Goal: Information Seeking & Learning: Learn about a topic

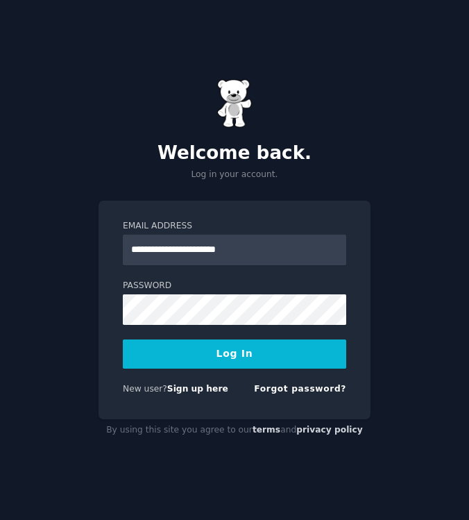
type input "**********"
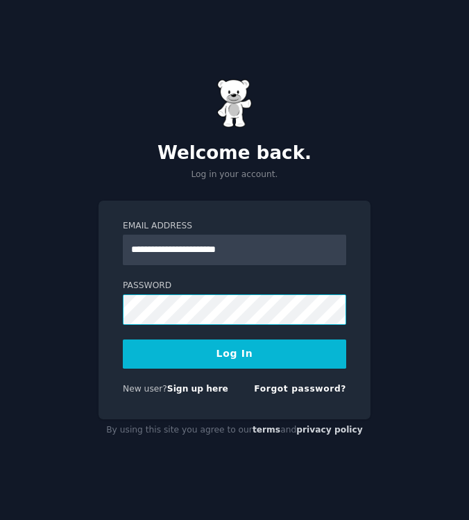
click at [235, 353] on button "Log In" at bounding box center [235, 354] width 224 height 29
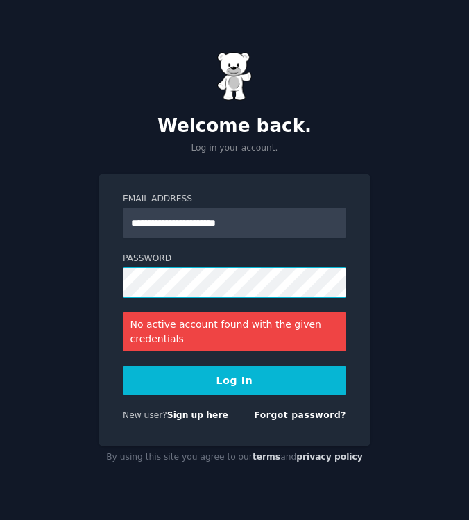
click at [235, 380] on button "Log In" at bounding box center [235, 380] width 224 height 29
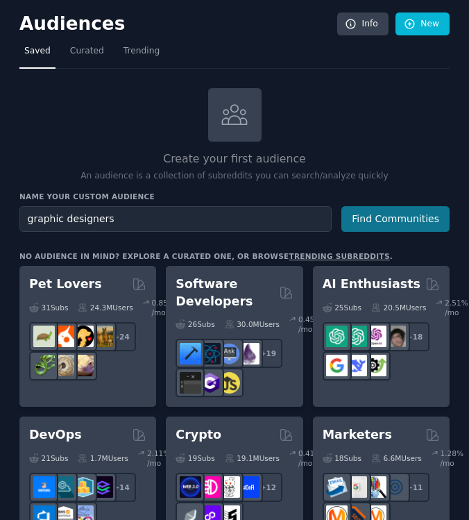
click at [391, 217] on button "Find Communities" at bounding box center [396, 219] width 108 height 26
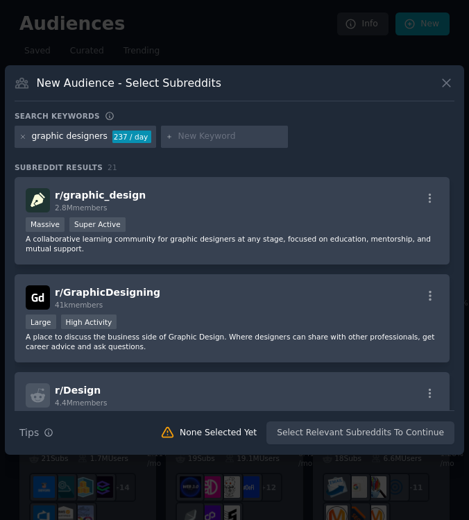
click at [441, 83] on icon at bounding box center [446, 83] width 15 height 15
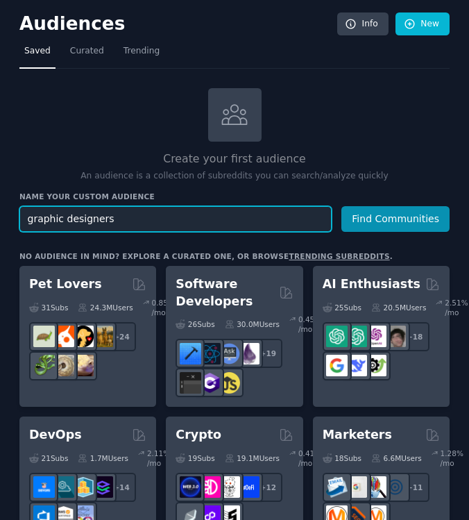
drag, startPoint x: 68, startPoint y: 218, endPoint x: 8, endPoint y: 219, distance: 59.7
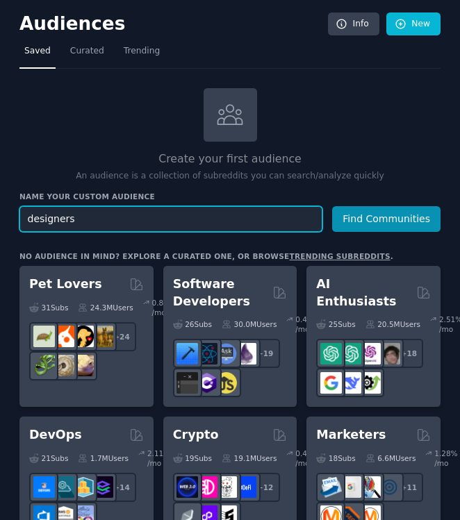
type input "designers"
click at [385, 217] on button "Find Communities" at bounding box center [386, 219] width 108 height 26
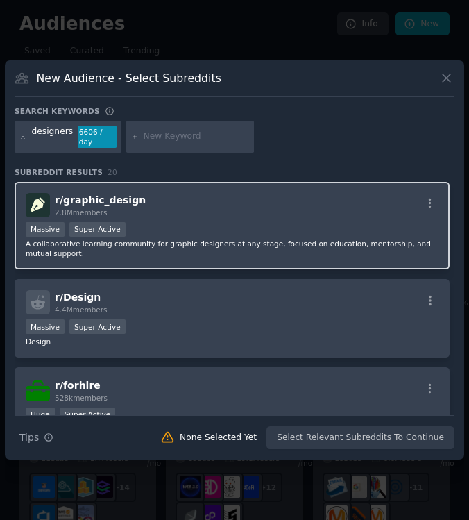
click at [185, 203] on div "r/ graphic_design 2.8M members" at bounding box center [232, 205] width 413 height 24
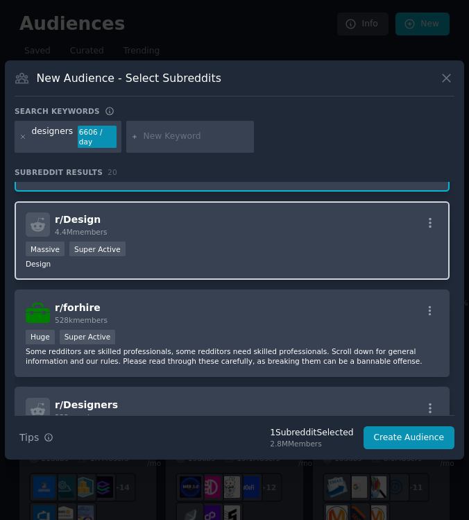
click at [174, 269] on div "r/ Design 4.4M members Massive Super Active Design" at bounding box center [232, 240] width 435 height 78
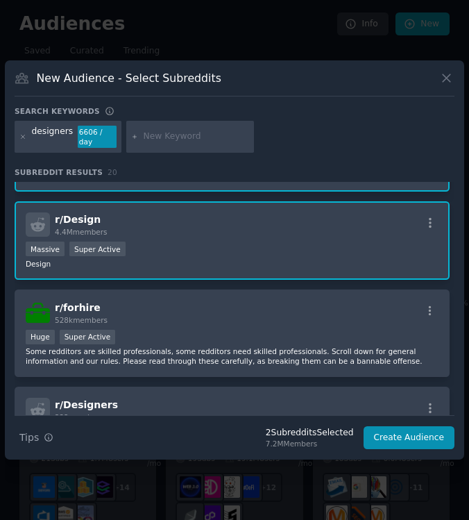
scroll to position [24, 0]
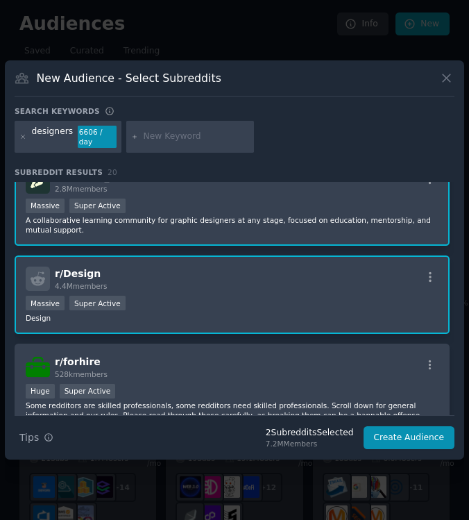
click at [172, 308] on div "Massive Super Active" at bounding box center [232, 304] width 413 height 17
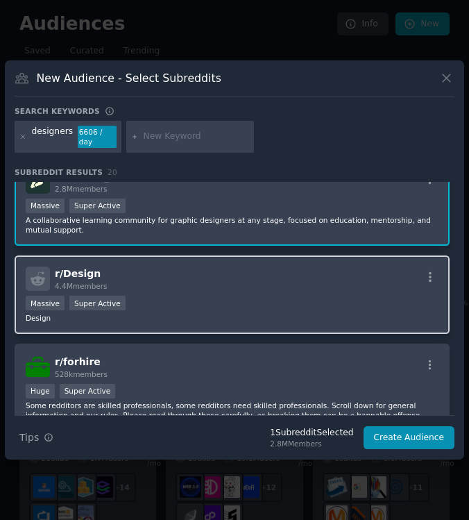
click at [169, 290] on div "r/ Design 4.4M members" at bounding box center [232, 279] width 413 height 24
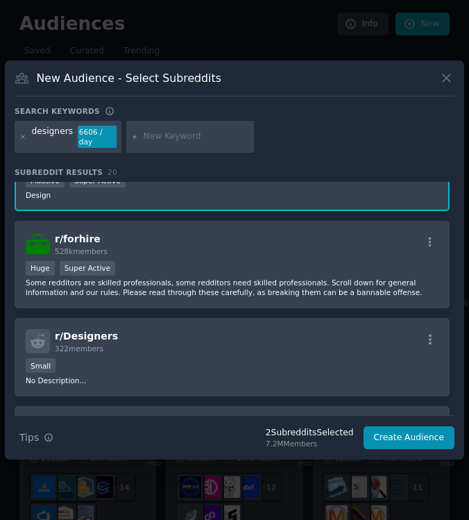
scroll to position [149, 0]
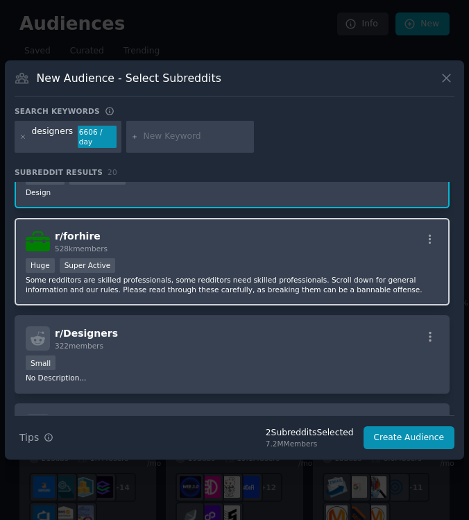
click at [191, 293] on p "Some redditors are skilled professionals, some redditors need skilled professio…" at bounding box center [232, 284] width 413 height 19
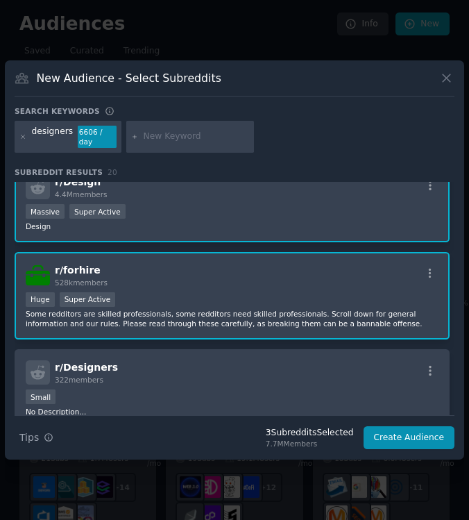
scroll to position [30, 0]
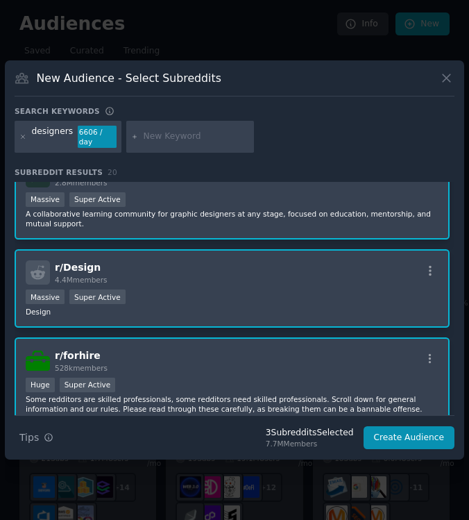
click at [163, 349] on div "r/ forhire 528k members" at bounding box center [232, 361] width 413 height 24
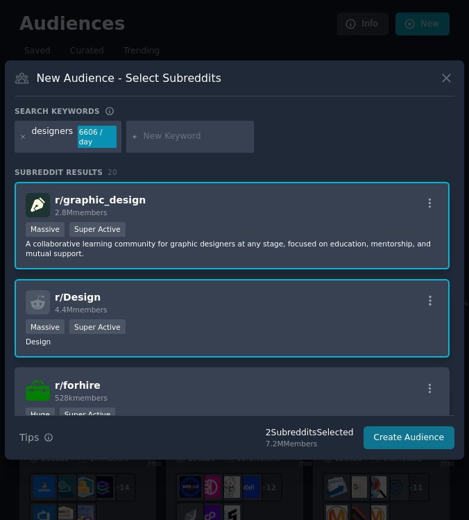
scroll to position [0, 0]
click at [379, 435] on button "Create Audience" at bounding box center [410, 438] width 92 height 24
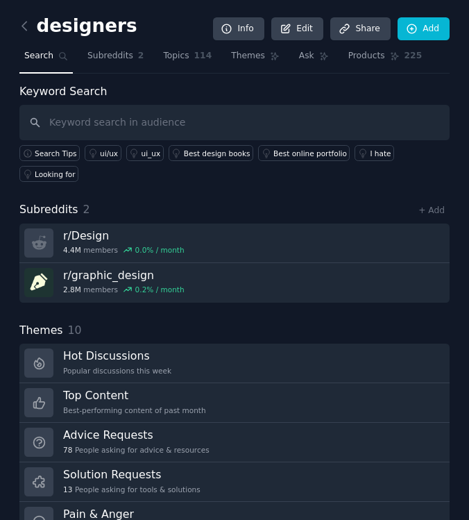
click at [244, 207] on div "Subreddits 2 + Add" at bounding box center [234, 209] width 430 height 17
click at [242, 51] on span "Themes" at bounding box center [248, 56] width 34 height 12
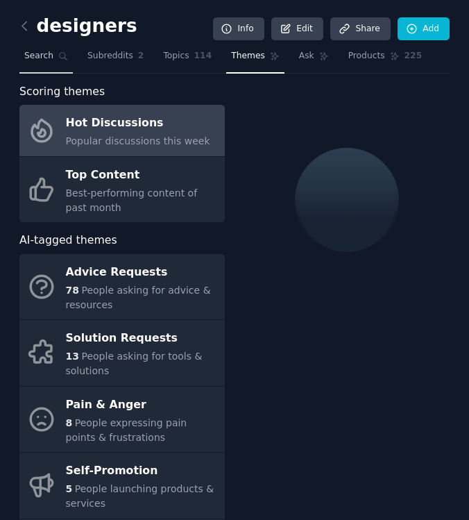
click at [53, 70] on link "Search" at bounding box center [45, 59] width 53 height 28
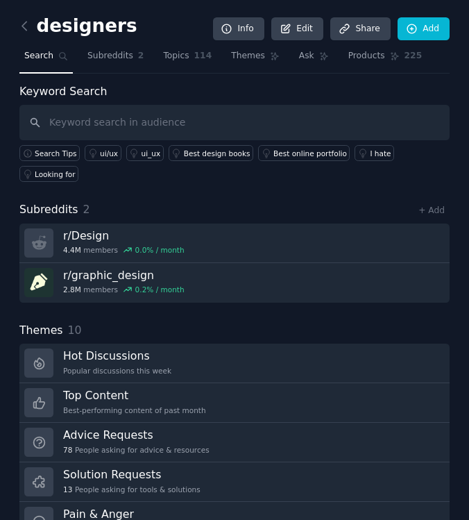
click at [137, 191] on div "Keyword Search Search Tips ui/ux ui_ux Best design books Best online portfolio …" at bounding box center [234, 496] width 430 height 826
click at [105, 58] on span "Subreddits" at bounding box center [110, 56] width 46 height 12
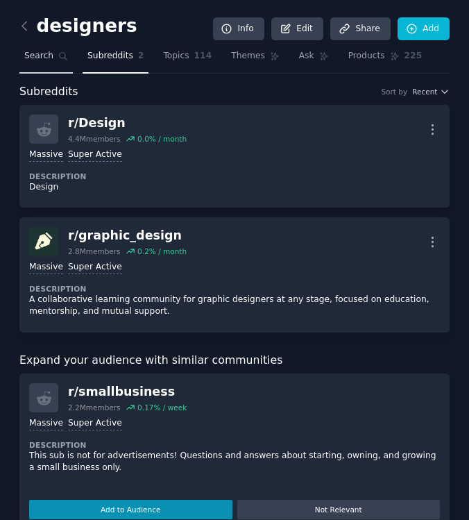
click at [52, 53] on span "Search" at bounding box center [38, 56] width 29 height 12
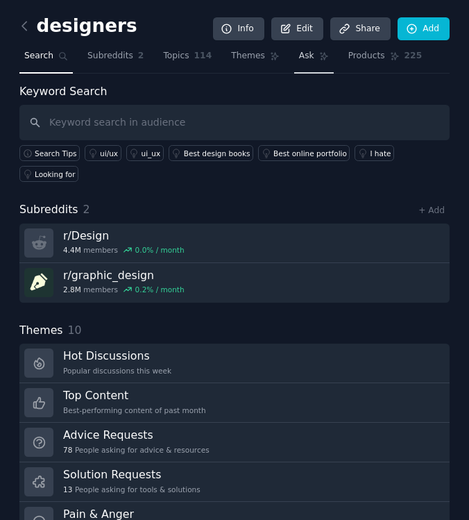
click at [319, 58] on icon at bounding box center [324, 56] width 10 height 10
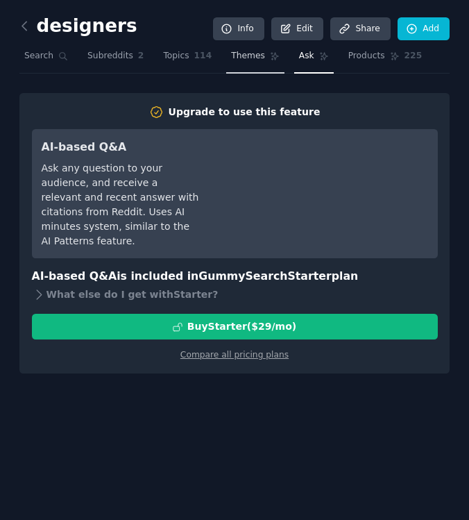
click at [244, 59] on span "Themes" at bounding box center [248, 56] width 34 height 12
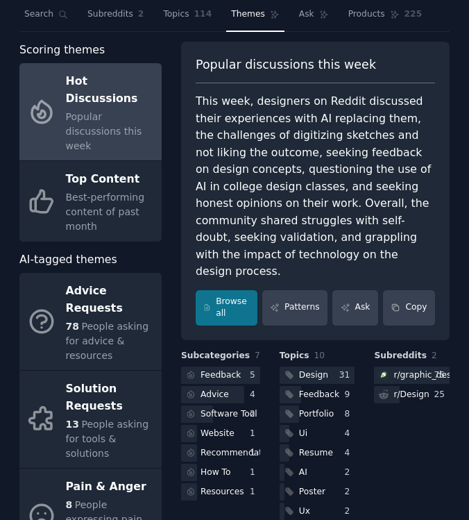
scroll to position [42, 0]
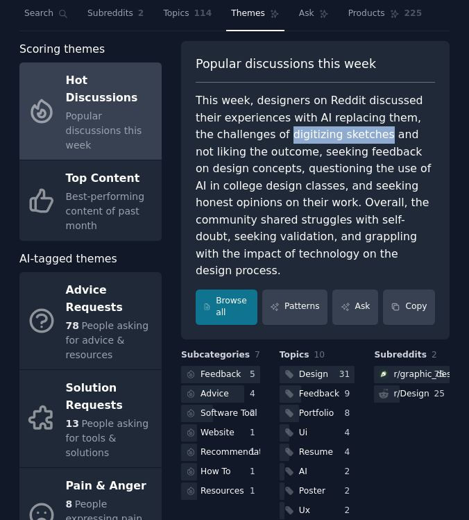
drag, startPoint x: 266, startPoint y: 135, endPoint x: 357, endPoint y: 134, distance: 91.0
click at [357, 134] on div "This week, designers on Reddit discussed their experiences with AI replacing th…" at bounding box center [316, 185] width 240 height 187
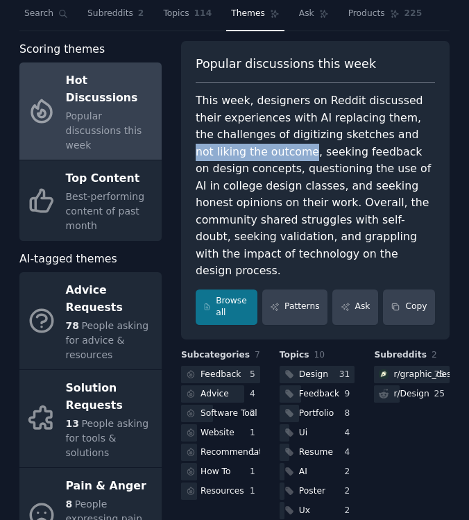
drag, startPoint x: 383, startPoint y: 135, endPoint x: 257, endPoint y: 152, distance: 126.8
click at [257, 152] on div "This week, designers on Reddit discussed their experiences with AI replacing th…" at bounding box center [316, 185] width 240 height 187
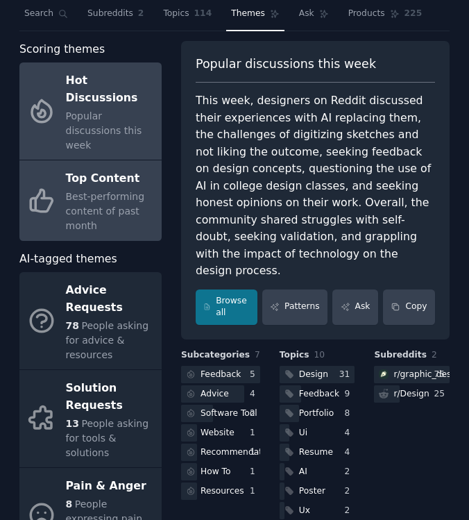
click at [130, 209] on div "Best-performing content of past month" at bounding box center [110, 212] width 89 height 44
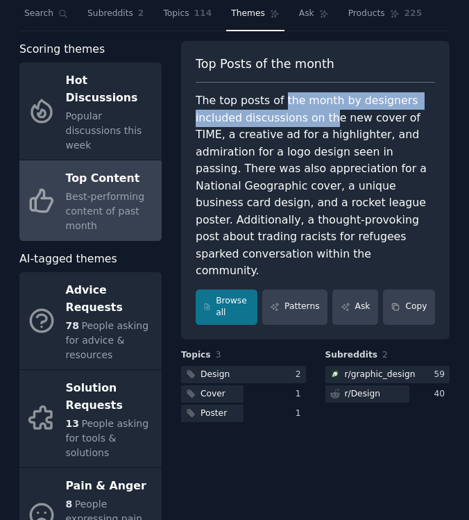
drag, startPoint x: 280, startPoint y: 100, endPoint x: 324, endPoint y: 115, distance: 46.1
click at [324, 115] on div "The top posts of the month by designers included discussions on the new cover o…" at bounding box center [316, 185] width 240 height 187
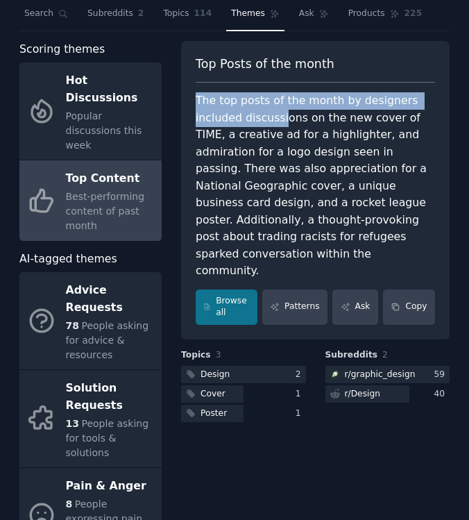
drag, startPoint x: 192, startPoint y: 100, endPoint x: 277, endPoint y: 112, distance: 85.5
click at [277, 112] on div "Top Posts of the month The top posts of the month by designers included discuss…" at bounding box center [315, 190] width 269 height 299
click at [276, 112] on div "The top posts of the month by designers included discussions on the new cover o…" at bounding box center [316, 185] width 240 height 187
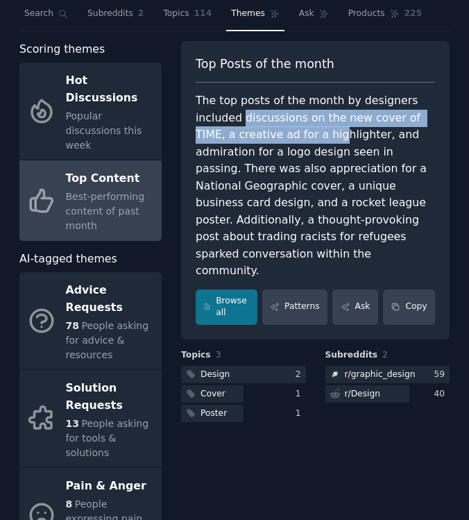
drag, startPoint x: 242, startPoint y: 112, endPoint x: 300, endPoint y: 131, distance: 61.0
click at [301, 131] on div "The top posts of the month by designers included discussions on the new cover o…" at bounding box center [316, 185] width 240 height 187
click at [300, 131] on div "The top posts of the month by designers included discussions on the new cover o…" at bounding box center [316, 185] width 240 height 187
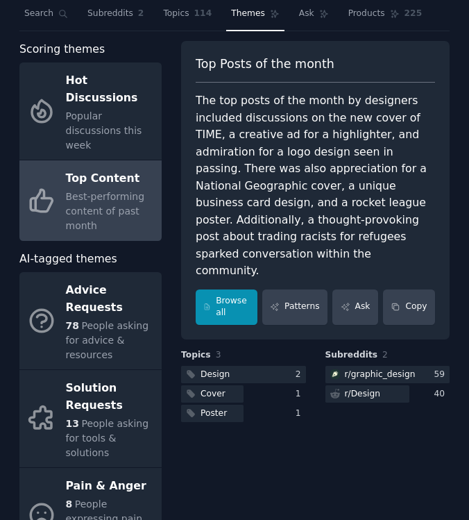
click at [228, 292] on link "Browse all" at bounding box center [227, 307] width 62 height 35
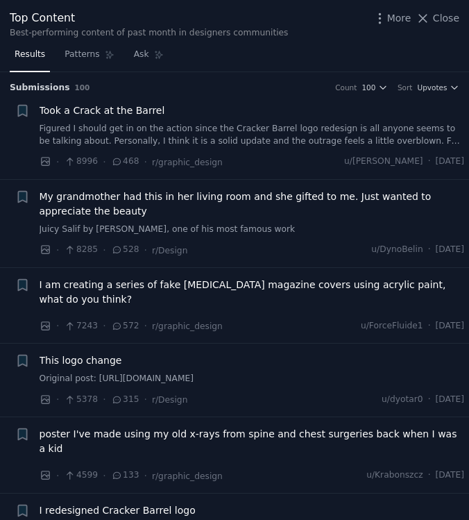
click at [119, 224] on link "Juicy Salif by [PERSON_NAME], one of his most famous work" at bounding box center [253, 230] width 426 height 12
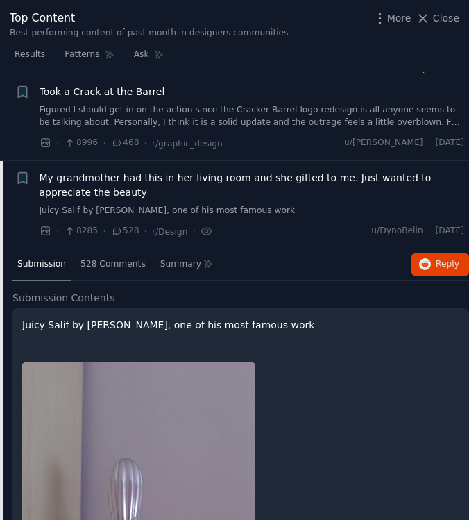
scroll to position [8, 0]
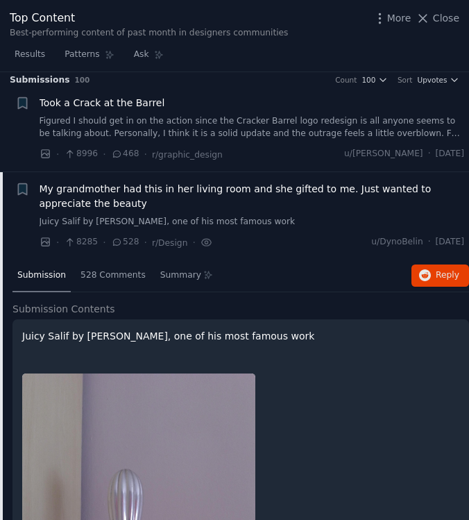
click at [122, 199] on span "My grandmother had this in her living room and she gifted to me. Just wanted to…" at bounding box center [253, 196] width 426 height 29
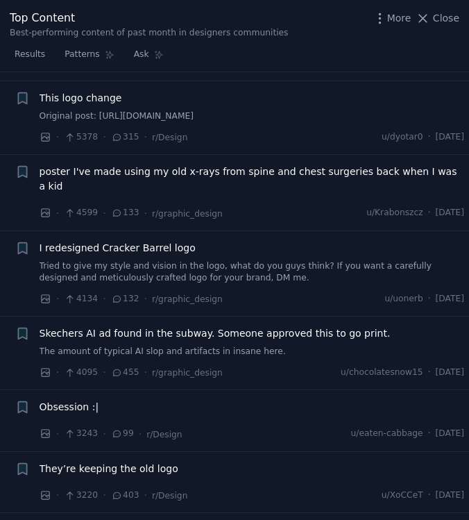
scroll to position [269, 0]
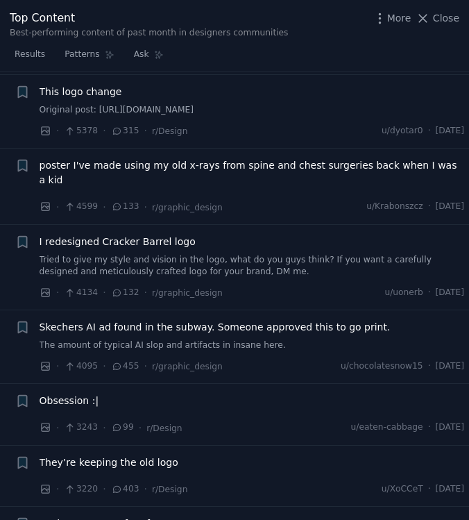
click at [249, 200] on div "· 4599 · 133 · r/graphic_design u/Krabonszcz · [DATE]" at bounding box center [253, 207] width 426 height 15
click at [194, 160] on span "poster I've made using my old x-rays from spine and chest surgeries back when I…" at bounding box center [253, 172] width 426 height 29
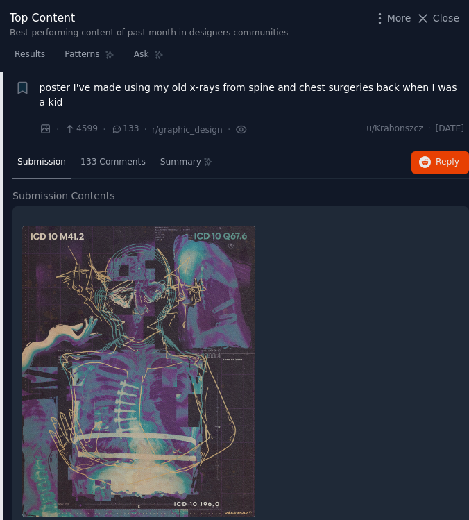
scroll to position [334, 0]
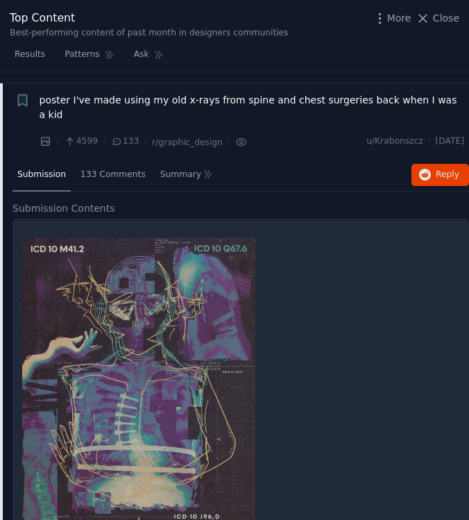
click at [202, 94] on span "poster I've made using my old x-rays from spine and chest surgeries back when I…" at bounding box center [253, 107] width 426 height 29
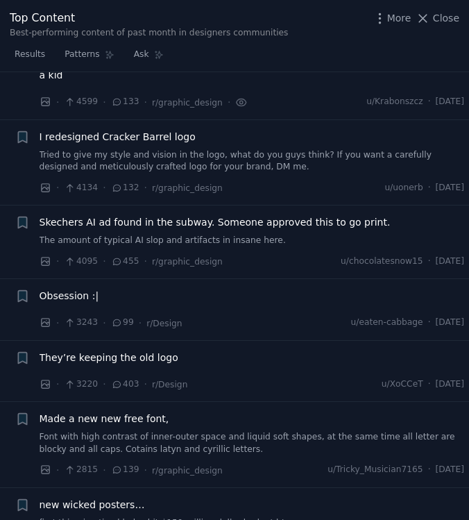
scroll to position [403, 0]
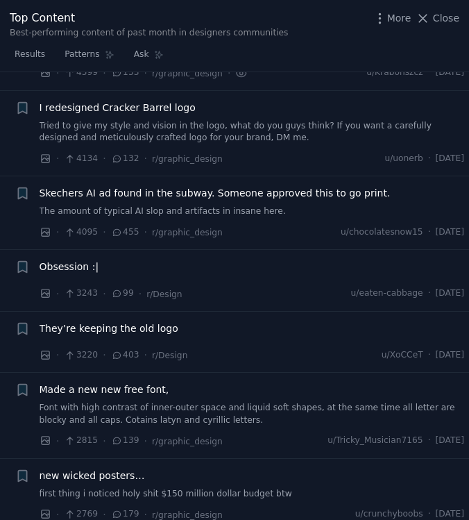
click at [96, 260] on div "Obsession :|" at bounding box center [253, 267] width 426 height 15
click at [80, 260] on span "Obsession :|" at bounding box center [70, 267] width 60 height 15
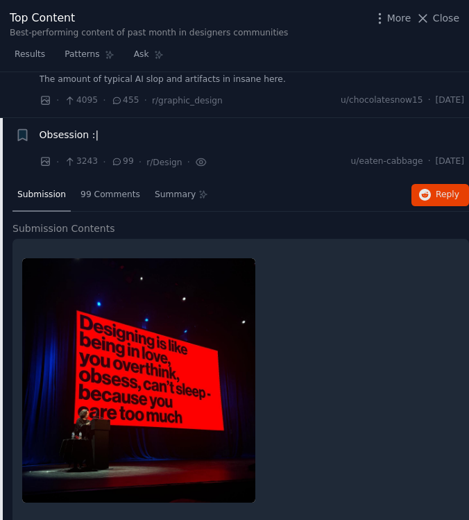
scroll to position [535, 0]
click at [79, 128] on span "Obsession :|" at bounding box center [70, 135] width 60 height 15
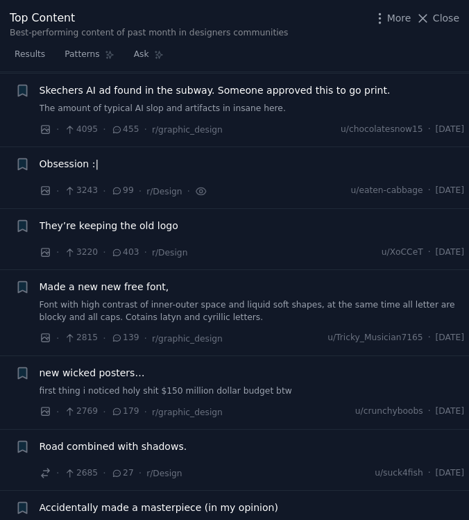
scroll to position [501, 0]
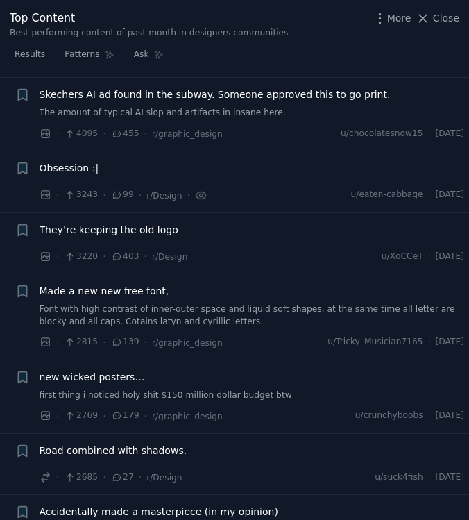
click at [92, 223] on span "They’re keeping the old logo" at bounding box center [109, 230] width 139 height 15
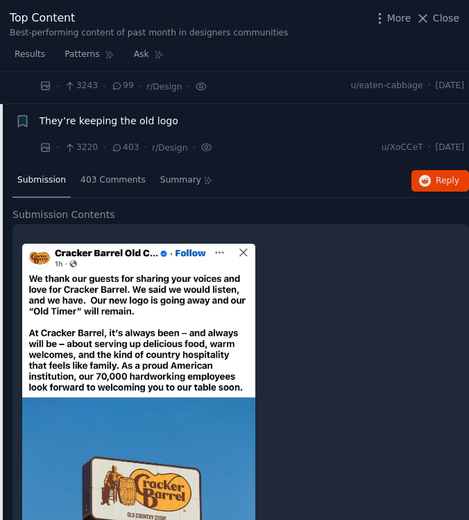
scroll to position [622, 0]
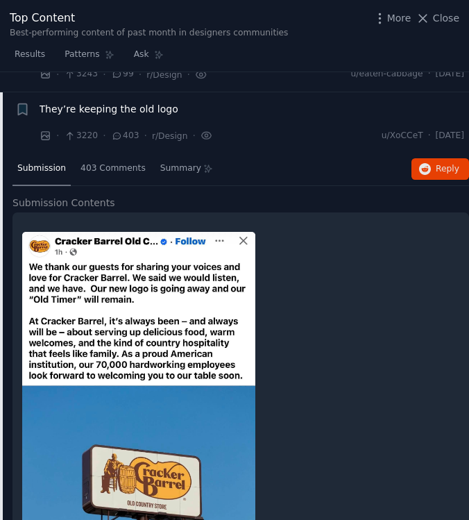
click at [94, 102] on span "They’re keeping the old logo" at bounding box center [109, 109] width 139 height 15
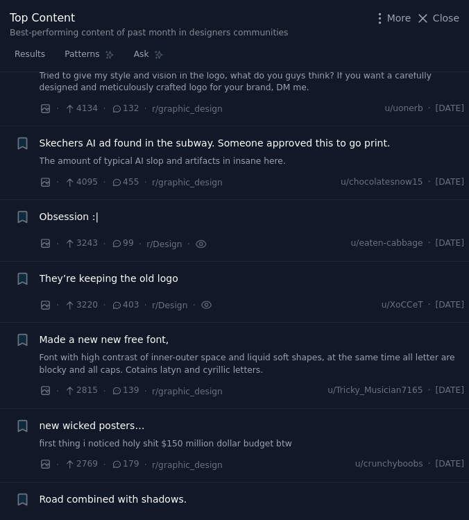
scroll to position [443, 0]
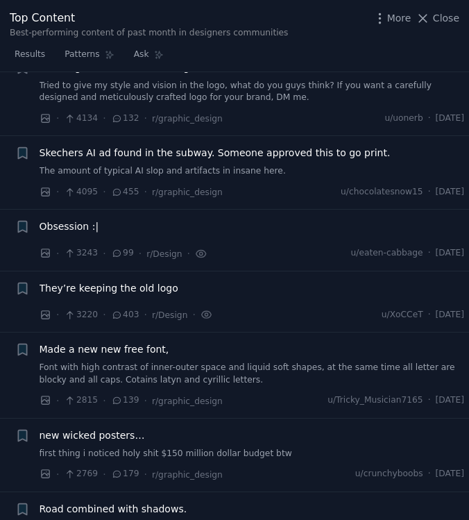
click at [97, 146] on span "Skechers AI ad found in the subway. Someone approved this to go print." at bounding box center [215, 153] width 351 height 15
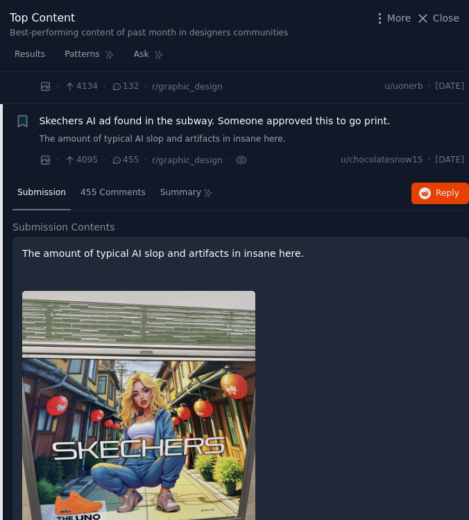
scroll to position [471, 0]
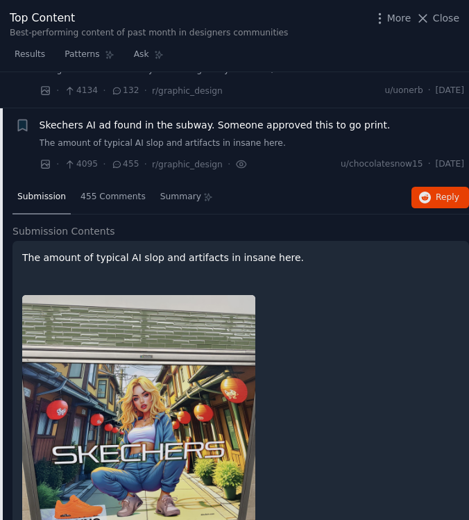
click at [124, 118] on span "Skechers AI ad found in the subway. Someone approved this to go print." at bounding box center [215, 125] width 351 height 15
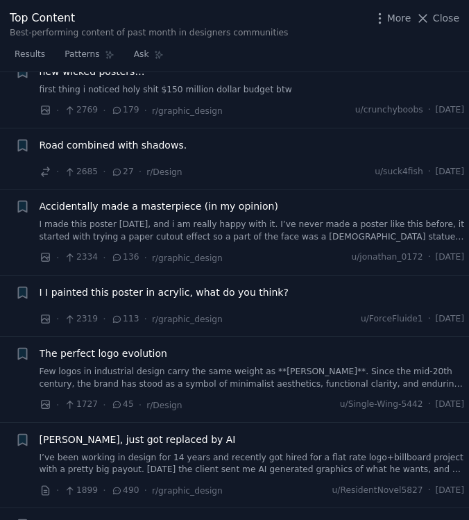
scroll to position [807, 0]
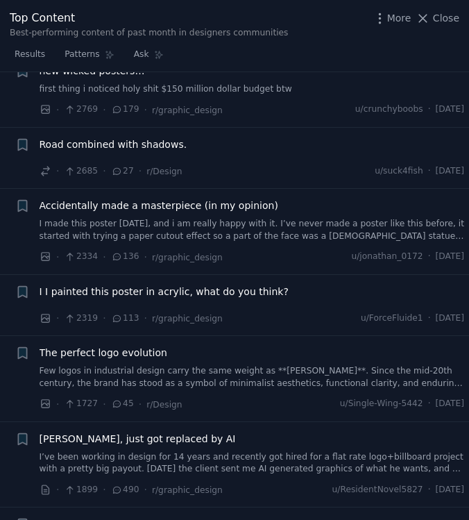
click at [159, 199] on span "Accidentally made a masterpiece (in my opinion)" at bounding box center [159, 206] width 239 height 15
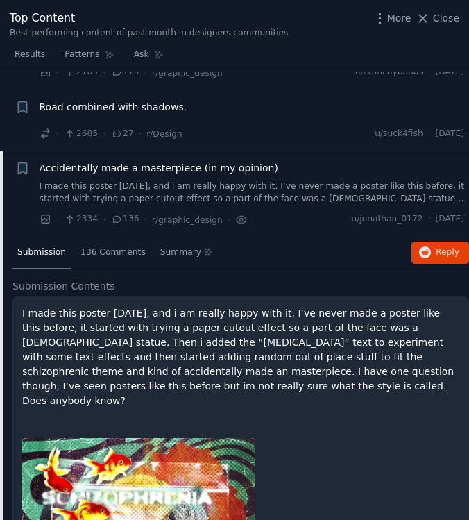
scroll to position [844, 0]
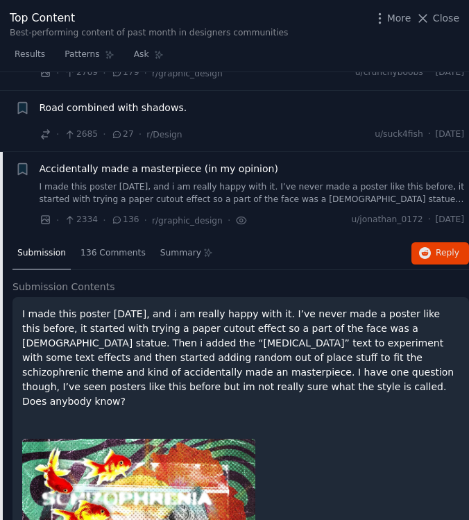
click at [149, 162] on span "Accidentally made a masterpiece (in my opinion)" at bounding box center [159, 169] width 239 height 15
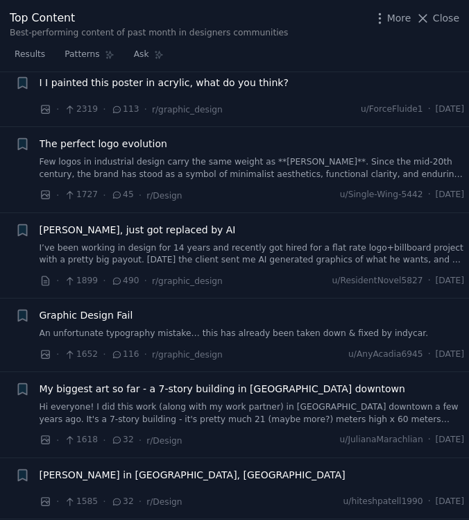
scroll to position [1023, 0]
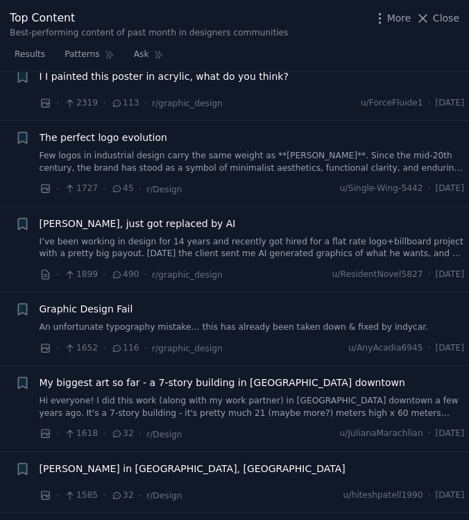
click at [122, 217] on span "[PERSON_NAME], just got replaced by AI" at bounding box center [138, 224] width 196 height 15
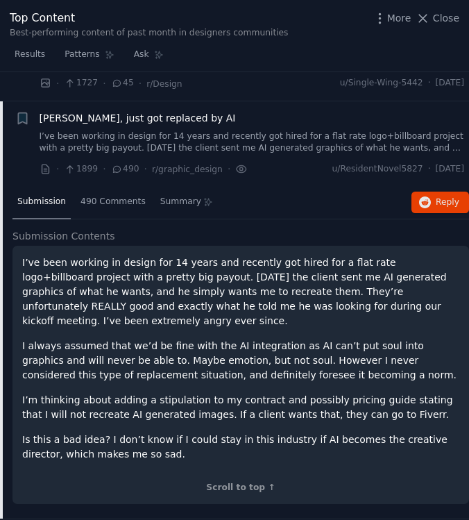
scroll to position [1135, 0]
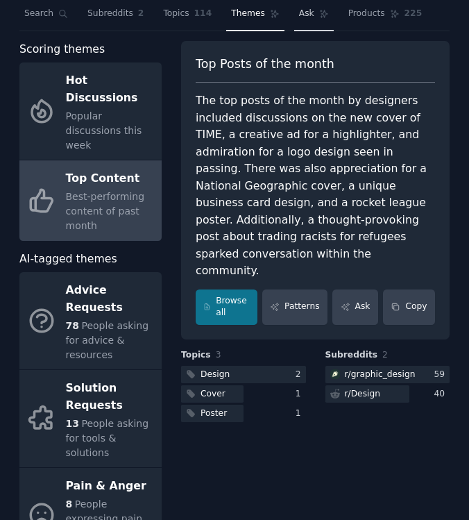
click at [294, 6] on link "Ask" at bounding box center [314, 17] width 40 height 28
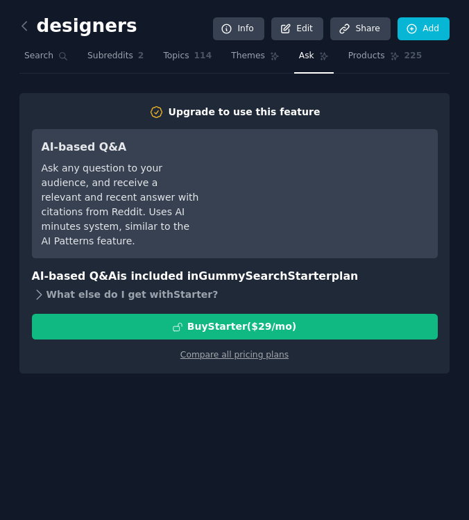
click at [85, 285] on div "What else do I get with Starter ?" at bounding box center [235, 294] width 406 height 19
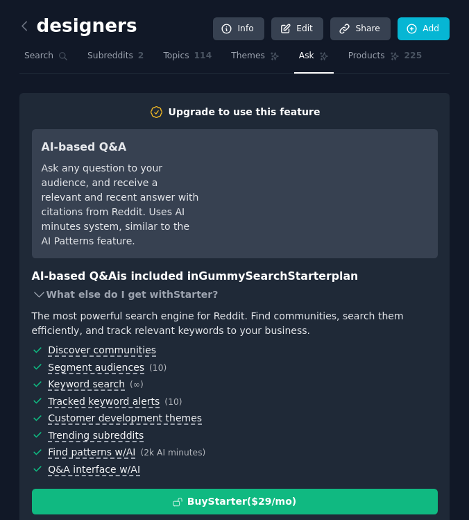
click at [62, 287] on div "What else do I get with Starter ?" at bounding box center [235, 294] width 406 height 19
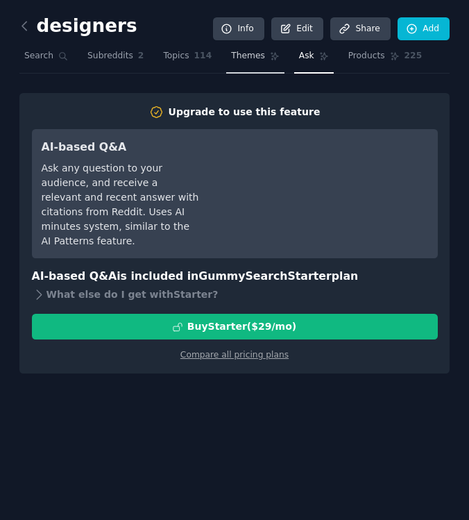
click at [237, 65] on link "Themes" at bounding box center [255, 59] width 58 height 28
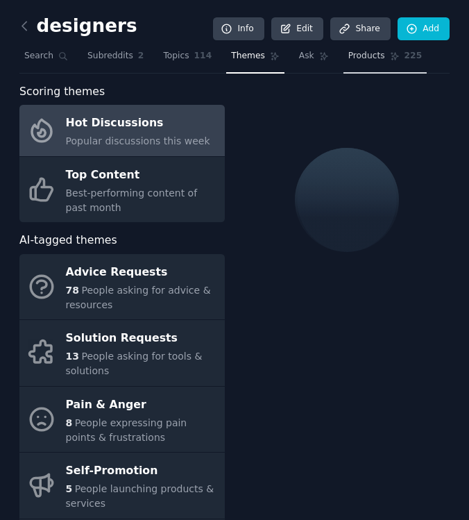
click at [368, 51] on span "Products" at bounding box center [367, 56] width 37 height 12
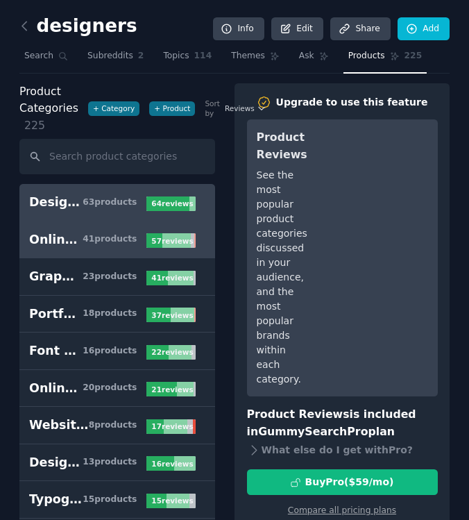
click at [90, 226] on link "Online portfolio 41 product s 57 review s" at bounding box center [117, 239] width 196 height 37
click at [108, 203] on div "63 product s" at bounding box center [110, 202] width 54 height 12
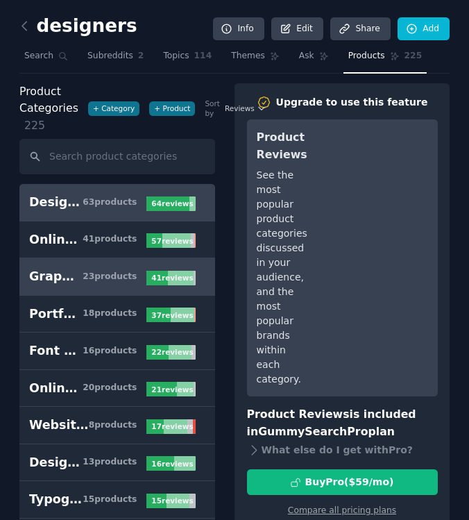
click at [103, 286] on link "Graphic design software 23 product s 41 review s" at bounding box center [117, 276] width 196 height 37
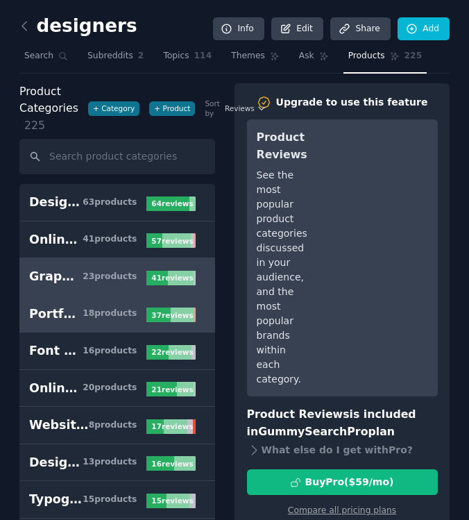
click at [115, 312] on div "18 product s" at bounding box center [110, 314] width 54 height 12
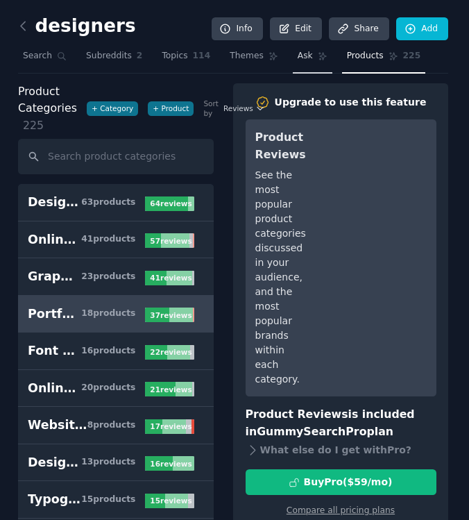
scroll to position [0, 1]
click at [251, 54] on span "Themes" at bounding box center [247, 56] width 34 height 12
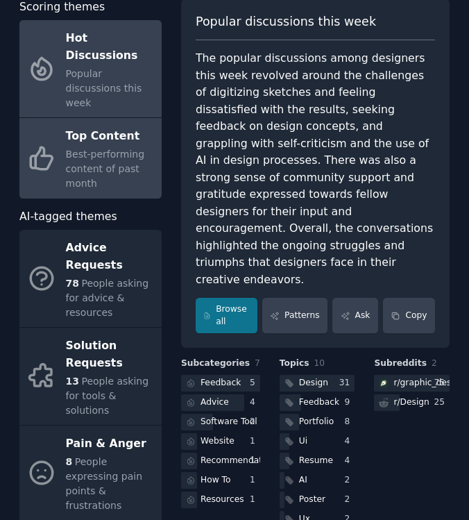
scroll to position [88, 0]
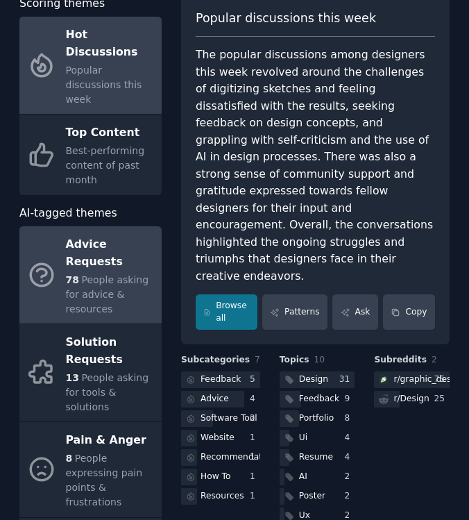
click at [124, 274] on span "People asking for advice & resources" at bounding box center [107, 294] width 83 height 40
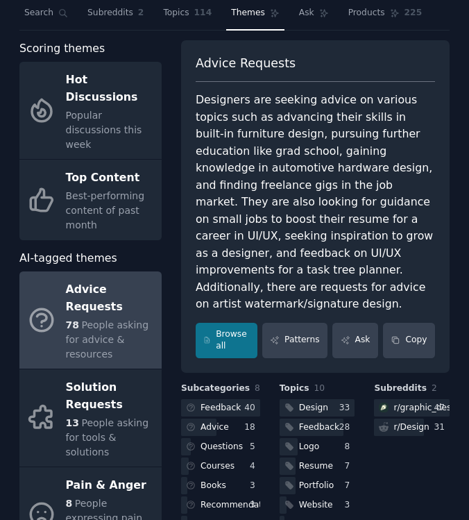
scroll to position [40, 0]
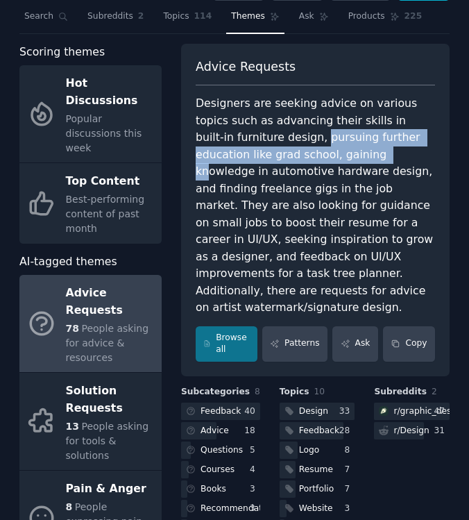
drag, startPoint x: 280, startPoint y: 131, endPoint x: 309, endPoint y: 149, distance: 33.3
click at [309, 149] on div "Designers are seeking advice on various topics such as advancing their skills i…" at bounding box center [316, 205] width 240 height 221
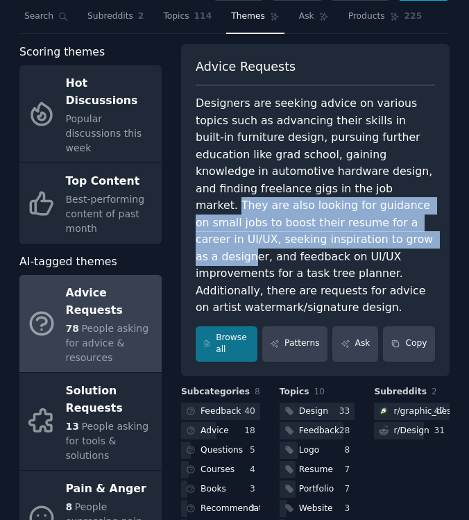
drag, startPoint x: 275, startPoint y: 189, endPoint x: 280, endPoint y: 237, distance: 48.9
click at [280, 237] on div "Designers are seeking advice on various topics such as advancing their skills i…" at bounding box center [316, 205] width 240 height 221
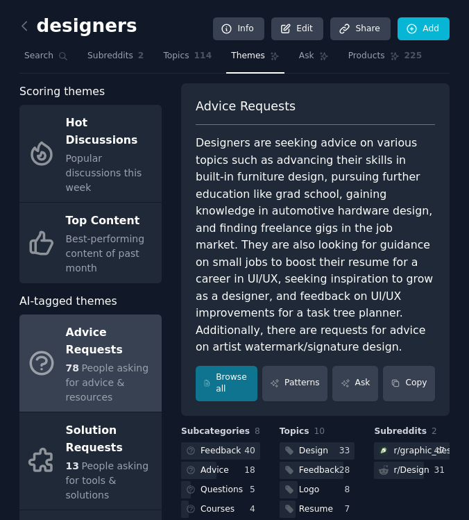
scroll to position [0, 0]
click at [138, 61] on span "2" at bounding box center [141, 56] width 6 height 12
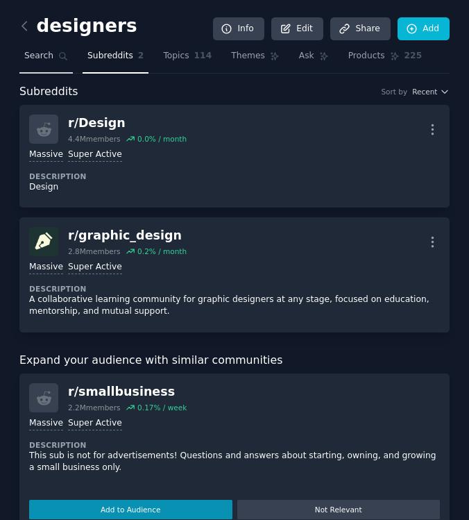
click at [60, 69] on link "Search" at bounding box center [45, 59] width 53 height 28
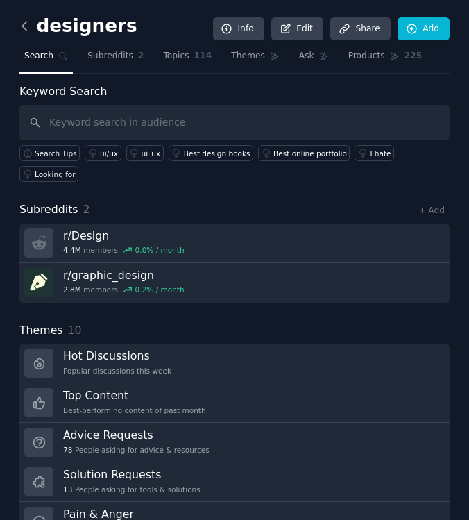
click at [28, 30] on icon at bounding box center [24, 26] width 15 height 15
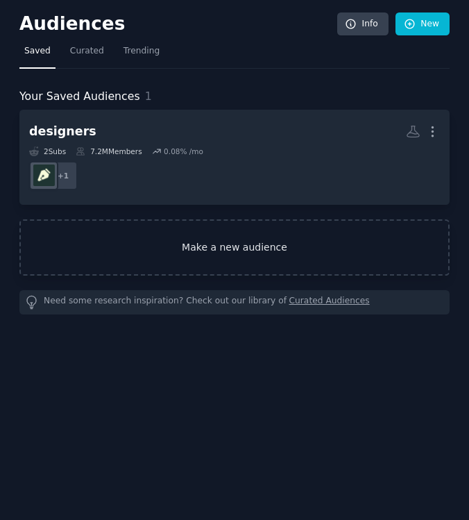
click at [119, 249] on link "Make a new audience" at bounding box center [234, 247] width 430 height 56
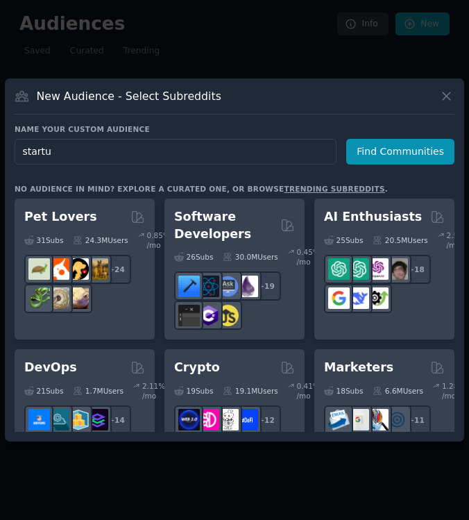
type input "startup"
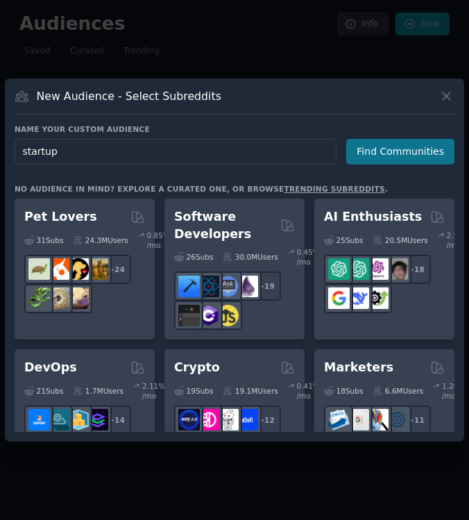
click at [406, 151] on button "Find Communities" at bounding box center [400, 152] width 108 height 26
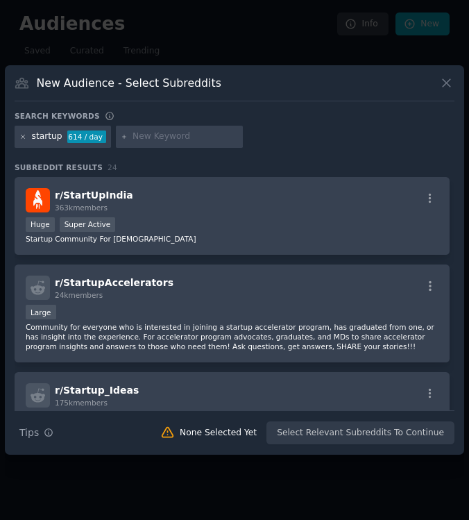
click at [22, 137] on icon at bounding box center [23, 136] width 3 height 3
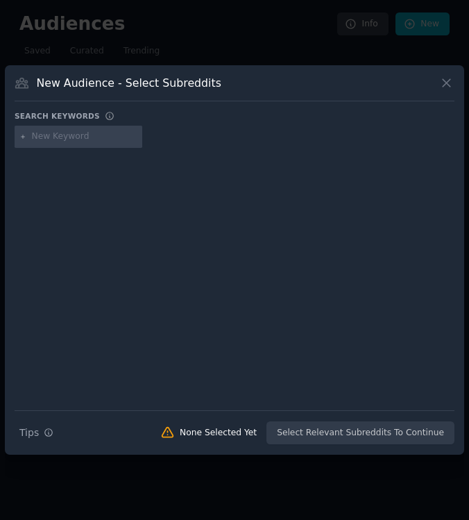
click at [51, 137] on input "text" at bounding box center [85, 137] width 106 height 12
click at [446, 77] on icon at bounding box center [446, 83] width 15 height 15
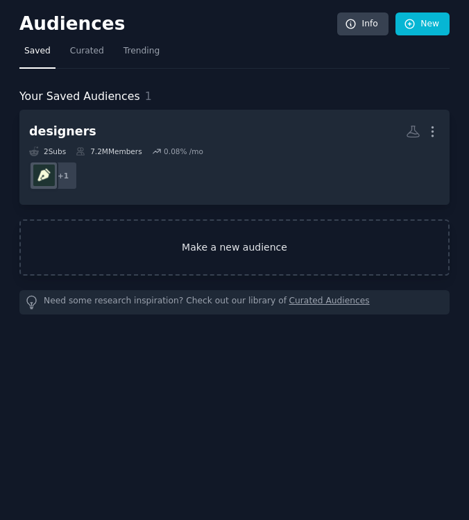
click at [208, 235] on link "Make a new audience" at bounding box center [234, 247] width 430 height 56
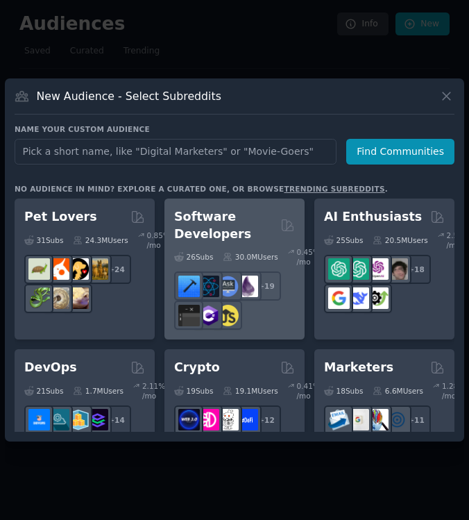
click at [268, 233] on h2 "Software Developers" at bounding box center [224, 225] width 101 height 34
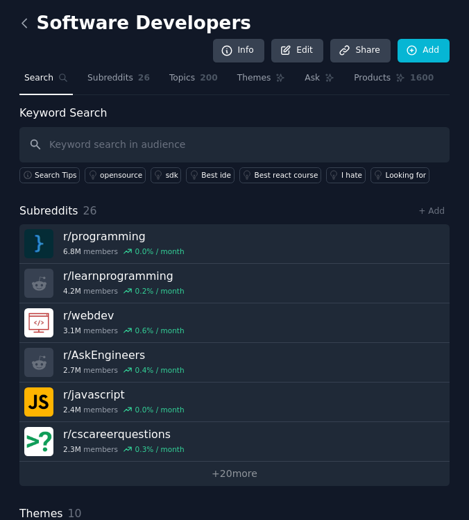
click at [27, 24] on icon at bounding box center [24, 23] width 15 height 15
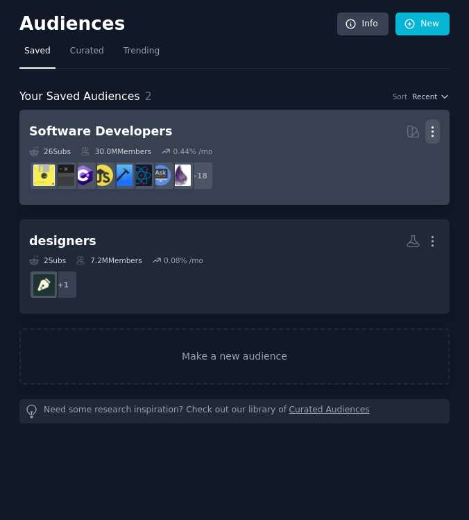
click at [439, 132] on icon "button" at bounding box center [433, 131] width 15 height 15
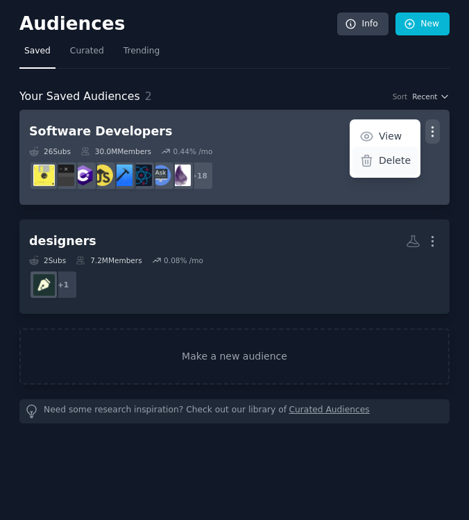
click at [398, 167] on div "Delete" at bounding box center [386, 160] width 66 height 29
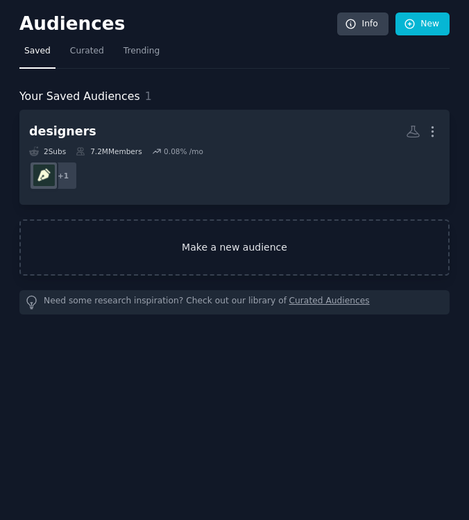
click at [226, 248] on link "Make a new audience" at bounding box center [234, 247] width 430 height 56
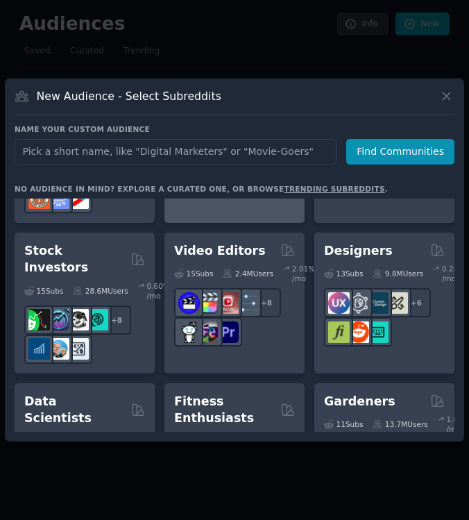
scroll to position [393, 0]
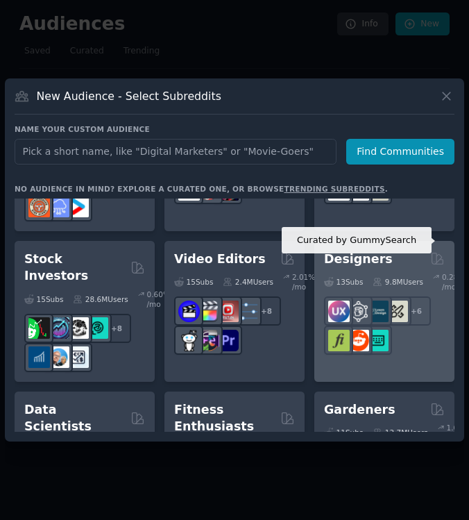
click at [431, 251] on icon at bounding box center [437, 258] width 15 height 15
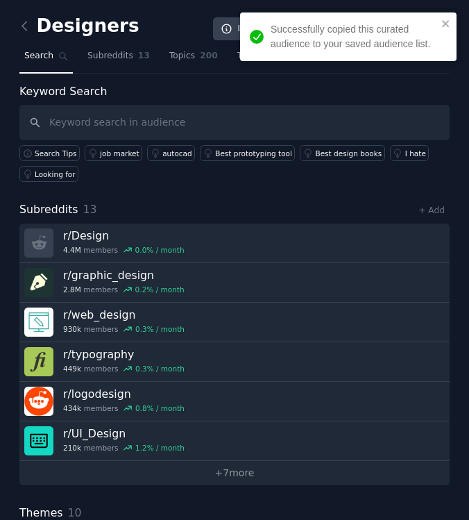
click at [441, 16] on div "Successfully copied this curated audience to your saved audience list." at bounding box center [348, 36] width 217 height 49
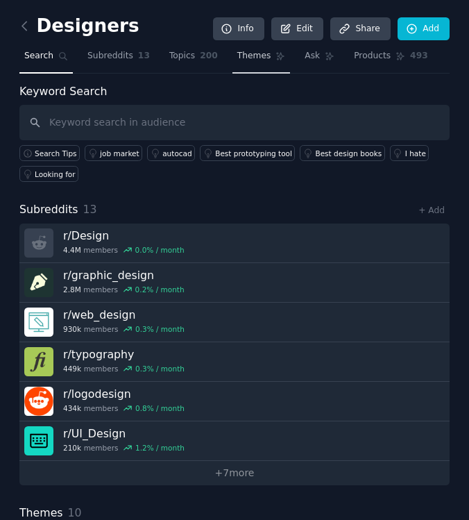
click at [237, 60] on span "Themes" at bounding box center [254, 56] width 34 height 12
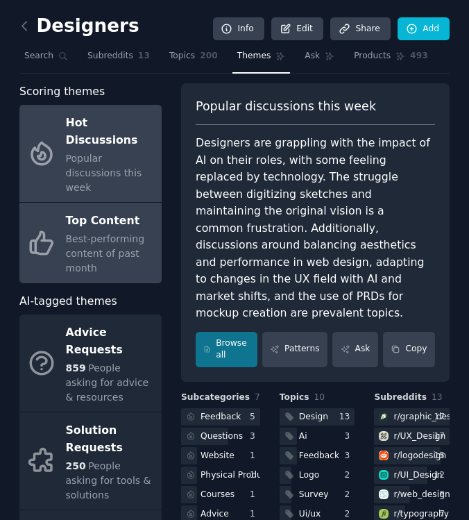
click at [110, 210] on div "Top Content" at bounding box center [110, 221] width 89 height 22
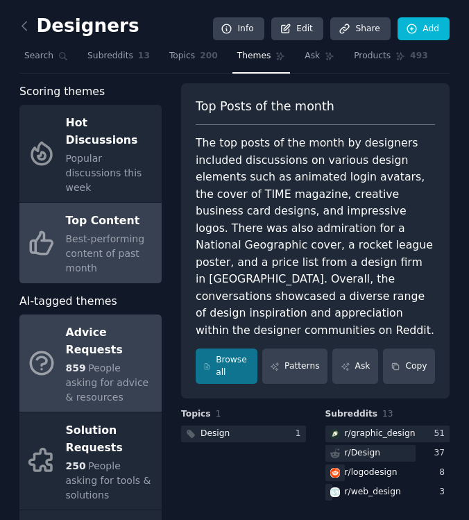
click at [122, 322] on div "Advice Requests" at bounding box center [110, 341] width 89 height 39
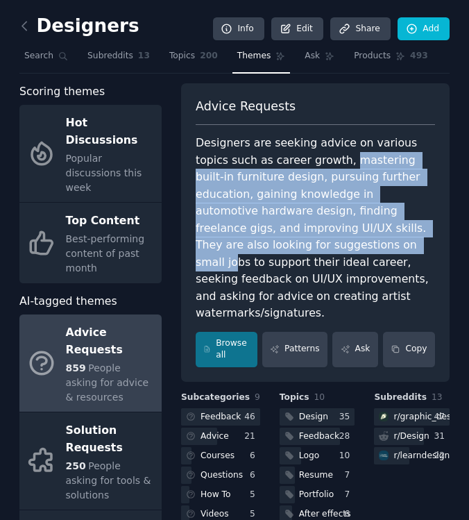
drag, startPoint x: 310, startPoint y: 160, endPoint x: 311, endPoint y: 242, distance: 81.9
click at [311, 242] on div "Designers are seeking advice on various topics such as career growth, mastering…" at bounding box center [316, 228] width 240 height 187
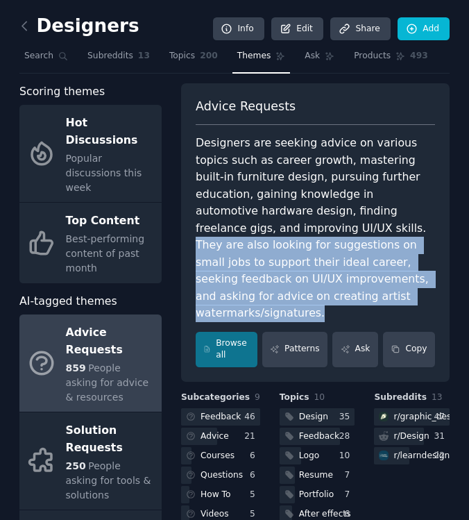
drag, startPoint x: 258, startPoint y: 228, endPoint x: 386, endPoint y: 294, distance: 144.1
click at [387, 294] on div "Designers are seeking advice on various topics such as career growth, mastering…" at bounding box center [316, 228] width 240 height 187
click at [386, 294] on div "Designers are seeking advice on various topics such as career growth, mastering…" at bounding box center [316, 228] width 240 height 187
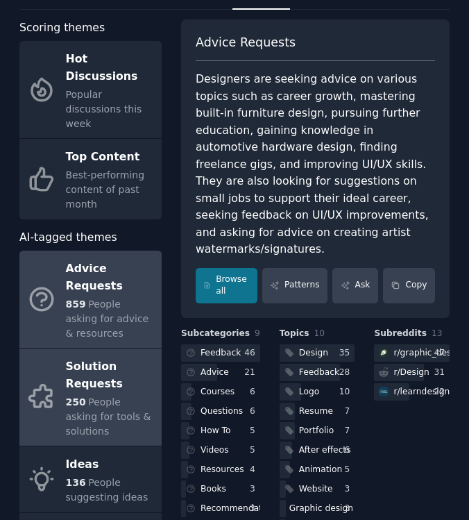
scroll to position [77, 0]
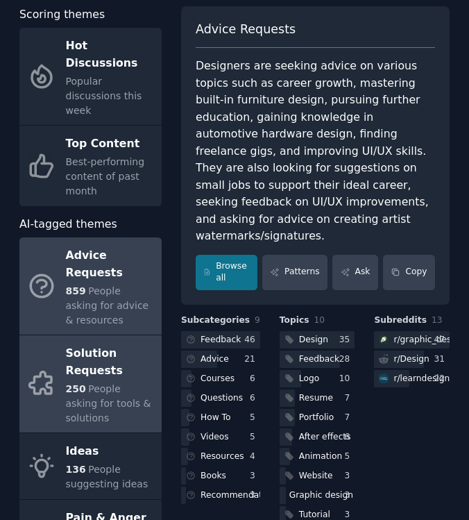
click at [94, 383] on span "People asking for tools & solutions" at bounding box center [108, 403] width 85 height 40
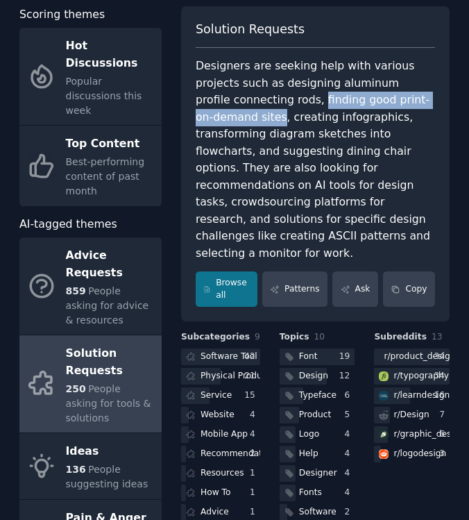
drag, startPoint x: 281, startPoint y: 96, endPoint x: 216, endPoint y: 114, distance: 67.7
click at [216, 114] on div "Designers are seeking help with various projects such as designing aluminum pro…" at bounding box center [316, 160] width 240 height 204
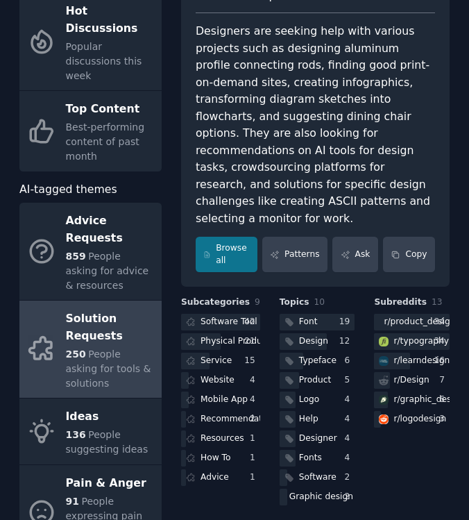
scroll to position [115, 0]
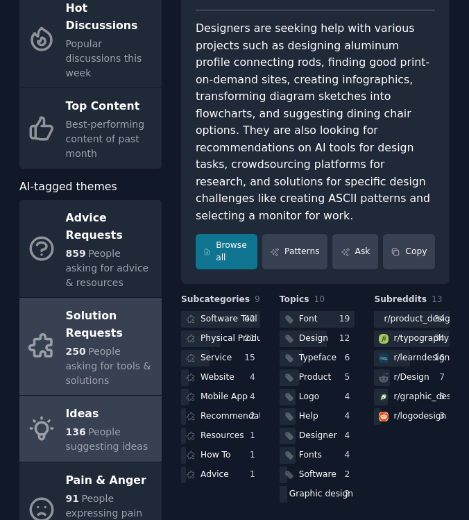
click at [83, 403] on div "Ideas" at bounding box center [110, 414] width 89 height 22
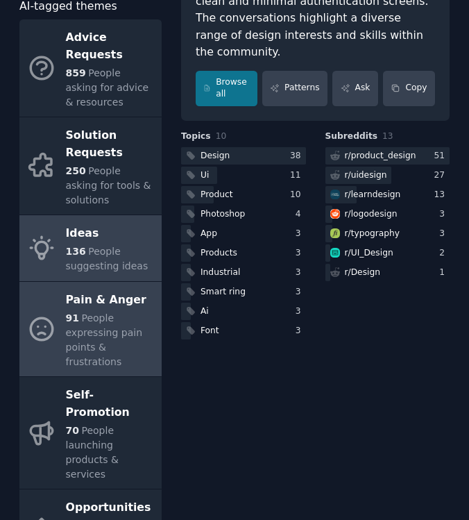
click at [74, 327] on span "People expressing pain points & frustrations" at bounding box center [104, 339] width 77 height 55
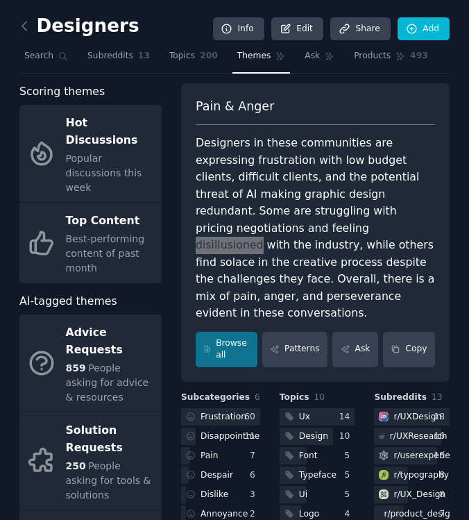
click at [245, 178] on div "Designers in these communities are expressing frustration with low budget clien…" at bounding box center [316, 228] width 240 height 187
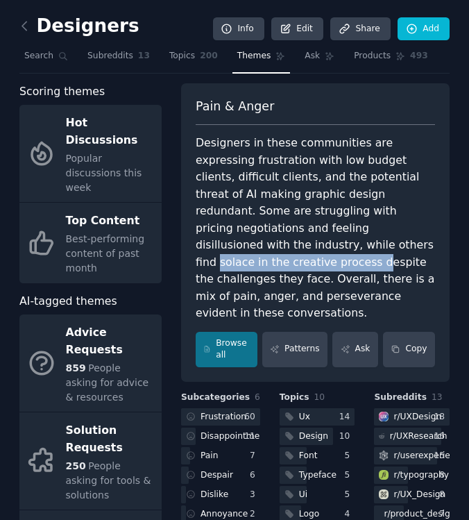
drag, startPoint x: 192, startPoint y: 243, endPoint x: 348, endPoint y: 246, distance: 156.2
click at [348, 246] on div "Pain & Anger Designers in these communities are expressing frustration with low…" at bounding box center [315, 232] width 269 height 299
click at [348, 246] on div "Designers in these communities are expressing frustration with low budget clien…" at bounding box center [316, 228] width 240 height 187
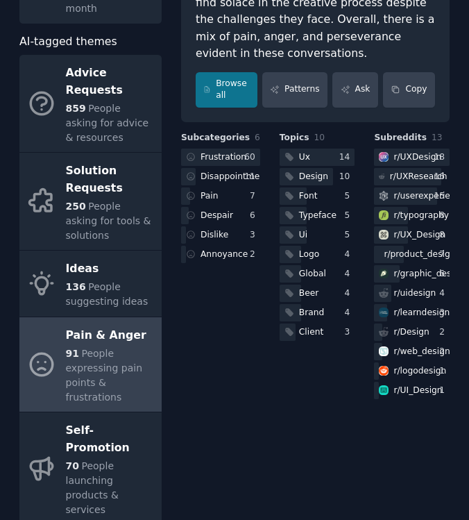
scroll to position [262, 0]
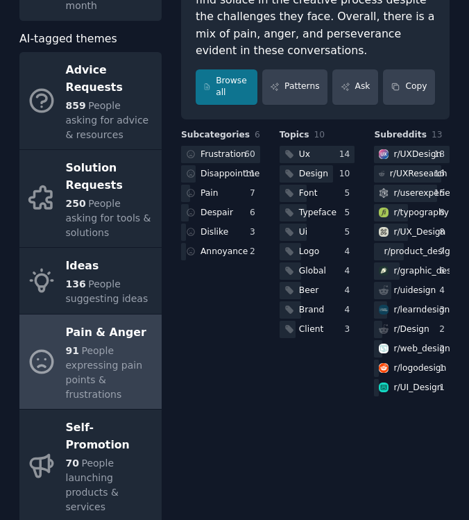
click at [198, 335] on div "Subcategories 6 Frustration 60 Disappointment 11 Pain 7 Despair 6 Dislike 3 Ann…" at bounding box center [220, 264] width 79 height 270
click at [196, 337] on div "Subcategories 6 Frustration 60 Disappointment 11 Pain 7 Despair 6 Dislike 3 Ann…" at bounding box center [220, 264] width 79 height 270
click at [204, 149] on div "Frustration" at bounding box center [224, 155] width 46 height 12
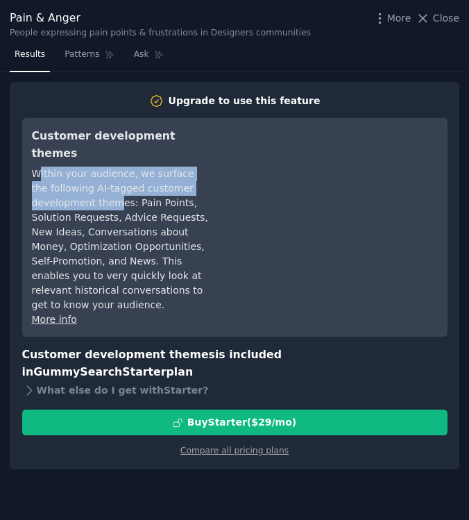
drag, startPoint x: 37, startPoint y: 156, endPoint x: 115, endPoint y: 183, distance: 82.1
click at [115, 183] on div "Within your audience, we surface the following AI-tagged customer development t…" at bounding box center [121, 240] width 178 height 146
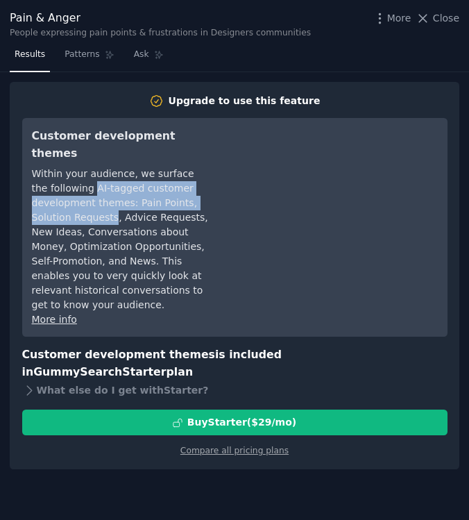
drag, startPoint x: 74, startPoint y: 170, endPoint x: 112, endPoint y: 200, distance: 48.5
click at [112, 200] on div "Within your audience, we surface the following AI-tagged customer development t…" at bounding box center [121, 240] width 178 height 146
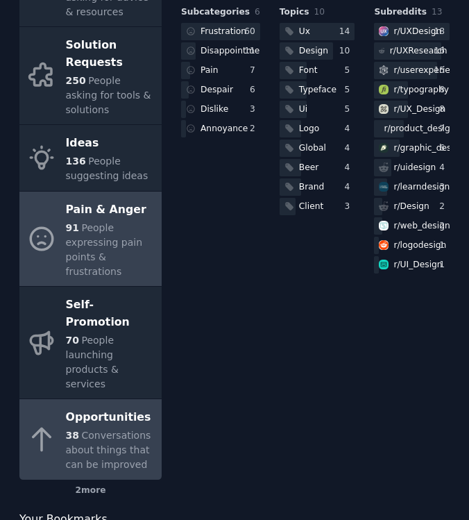
click at [106, 399] on link "Opportunities 38 Conversations about things that can be improved" at bounding box center [90, 439] width 142 height 81
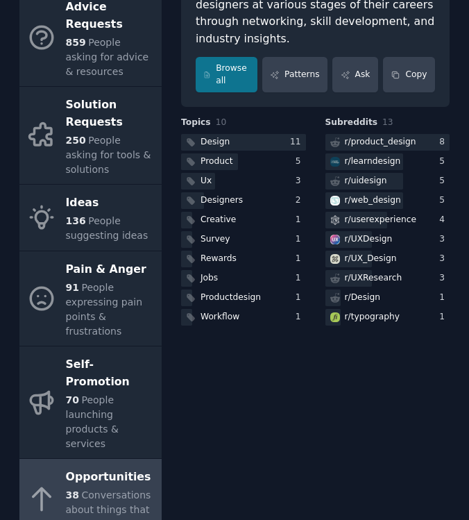
scroll to position [353, 0]
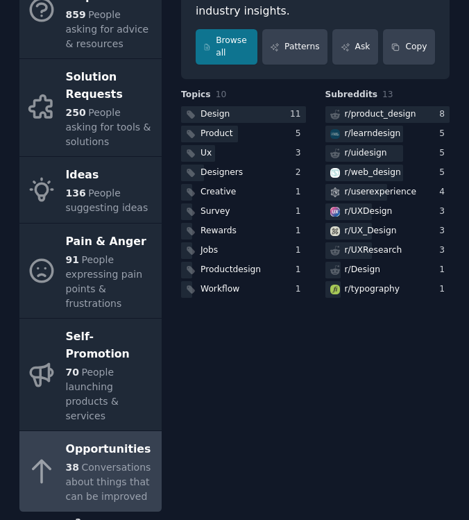
click at [85, 512] on div "2 more" at bounding box center [90, 523] width 142 height 22
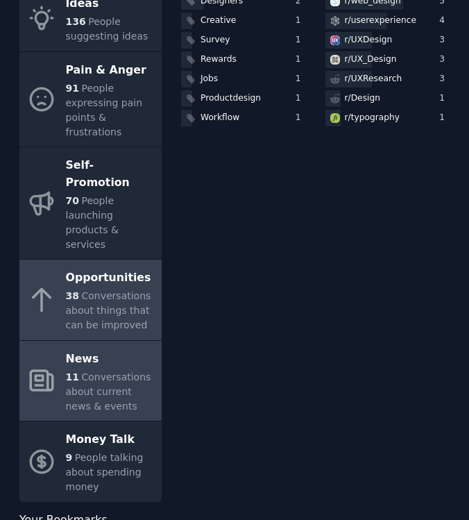
click at [96, 371] on span "Conversations about current news & events" at bounding box center [108, 391] width 85 height 40
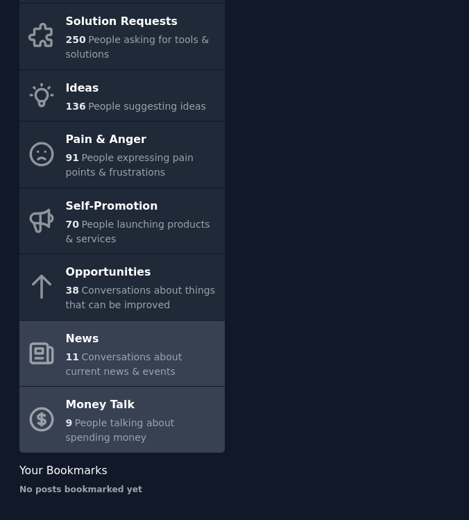
click at [104, 410] on div "Money Talk" at bounding box center [142, 405] width 152 height 22
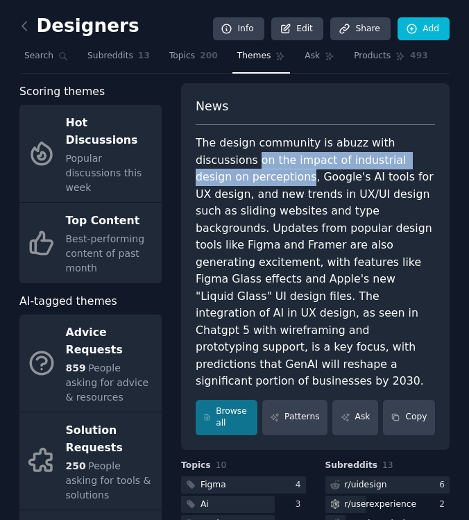
drag, startPoint x: 254, startPoint y: 160, endPoint x: 267, endPoint y: 178, distance: 22.5
click at [267, 178] on div "The design community is abuzz with discussions on the impact of industrial desi…" at bounding box center [316, 262] width 240 height 255
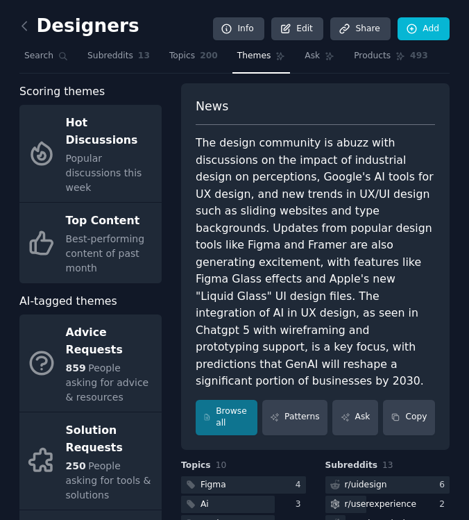
scroll to position [26, 0]
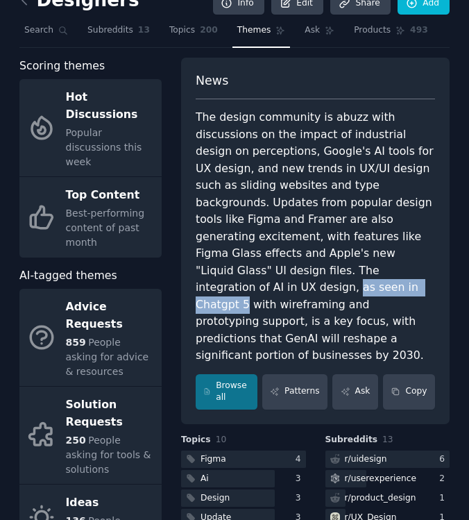
drag, startPoint x: 344, startPoint y: 265, endPoint x: 243, endPoint y: 282, distance: 102.2
click at [243, 282] on div "The design community is abuzz with discussions on the impact of industrial desi…" at bounding box center [316, 236] width 240 height 255
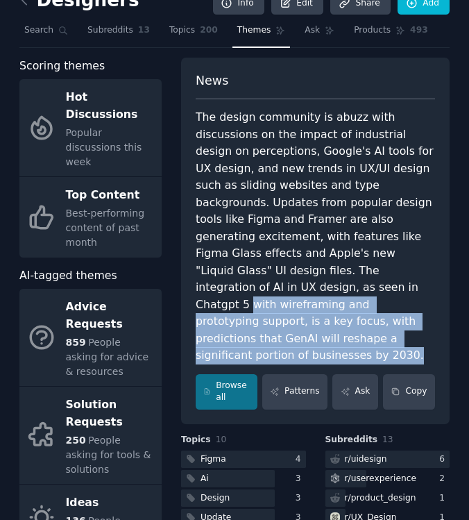
drag, startPoint x: 247, startPoint y: 284, endPoint x: 305, endPoint y: 335, distance: 76.7
click at [305, 335] on div "The design community is abuzz with discussions on the impact of industrial desi…" at bounding box center [316, 236] width 240 height 255
click at [304, 335] on div "The design community is abuzz with discussions on the impact of industrial desi…" at bounding box center [316, 236] width 240 height 255
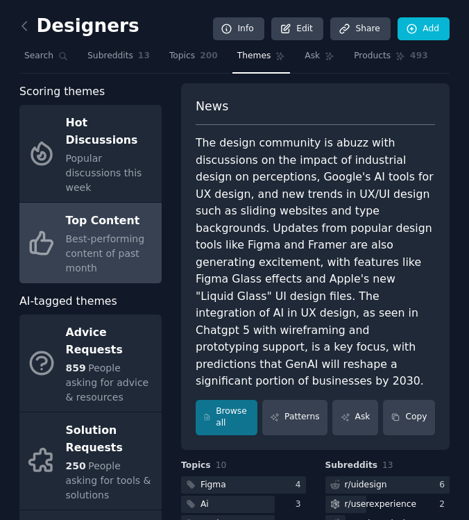
scroll to position [0, 0]
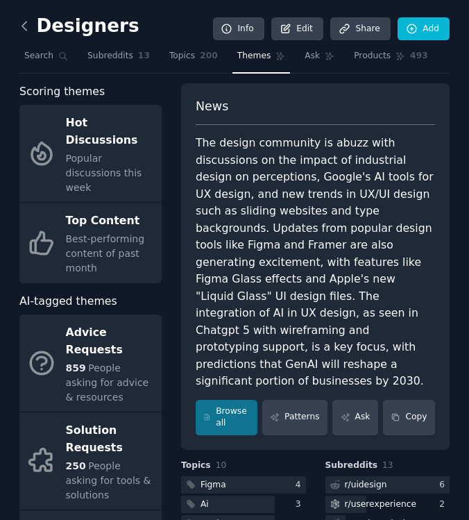
click at [24, 31] on icon at bounding box center [24, 26] width 15 height 15
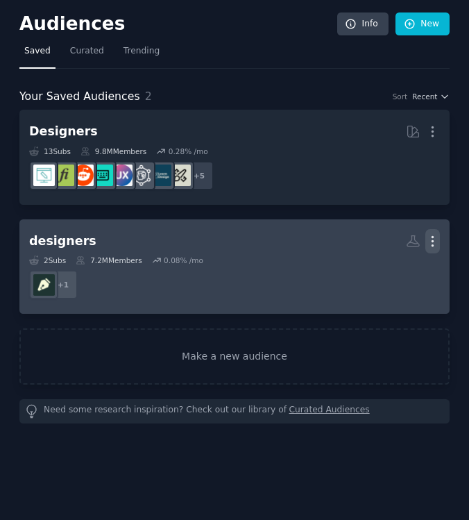
click at [430, 239] on icon "button" at bounding box center [433, 241] width 15 height 15
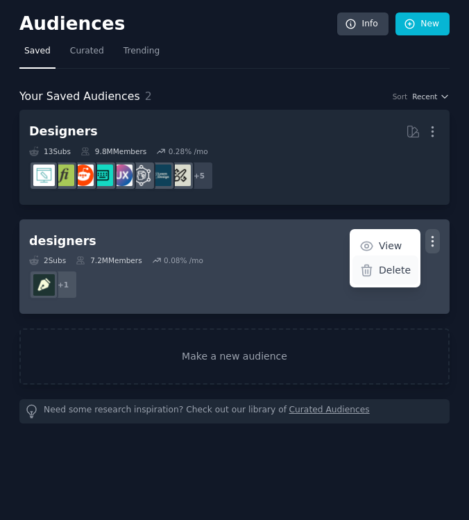
click at [391, 269] on p "Delete" at bounding box center [395, 270] width 32 height 15
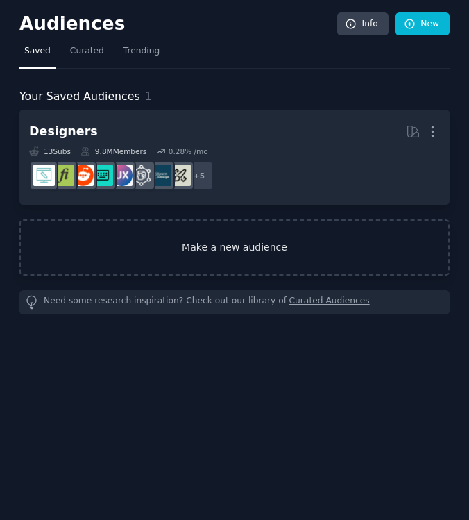
click at [241, 237] on link "Make a new audience" at bounding box center [234, 247] width 430 height 56
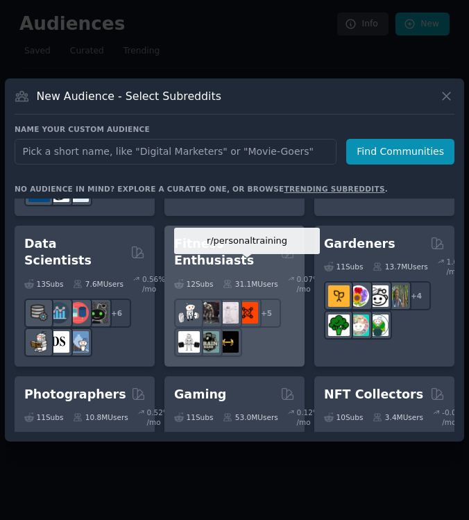
scroll to position [524, 0]
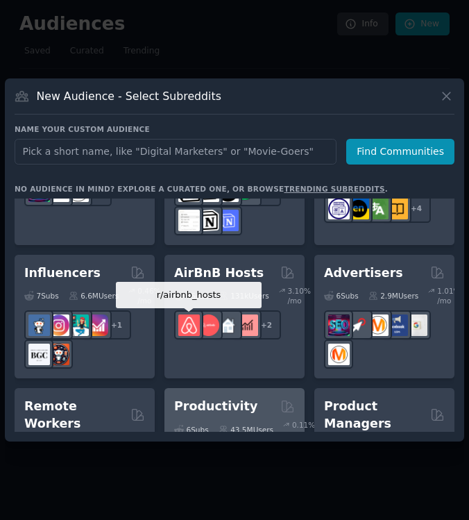
scroll to position [1377, 0]
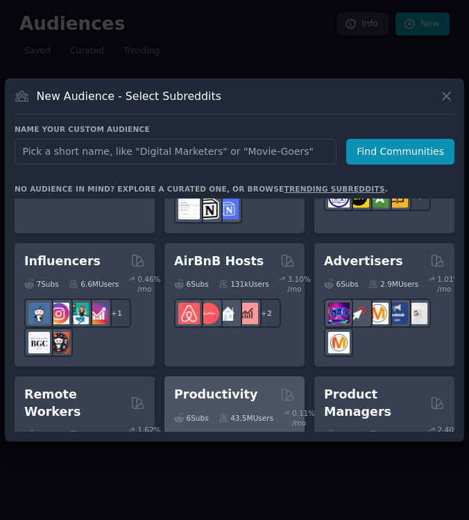
click at [194, 408] on div "6 Sub s" at bounding box center [191, 417] width 35 height 19
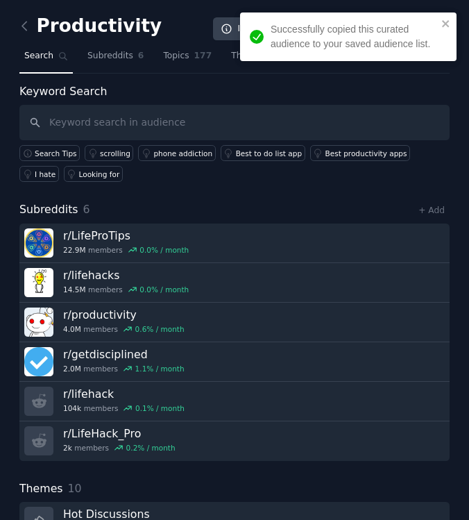
click at [151, 58] on nav "Search Subreddits 6 Topics 177 Themes Ask Products 332" at bounding box center [234, 59] width 430 height 28
click at [178, 58] on span "Topics" at bounding box center [176, 56] width 26 height 12
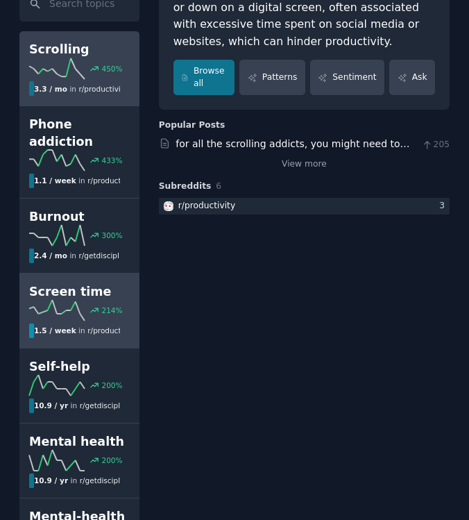
scroll to position [156, 0]
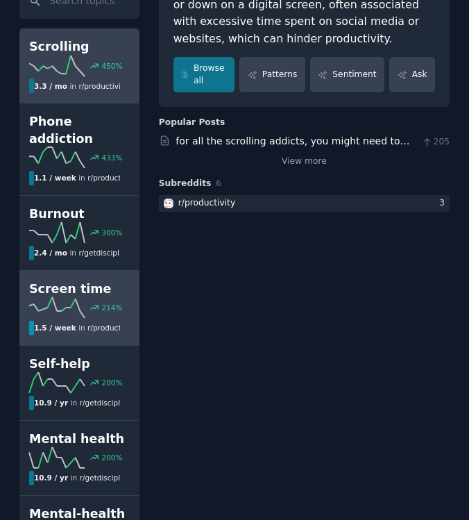
click at [104, 280] on h2 "Screen time" at bounding box center [79, 288] width 101 height 17
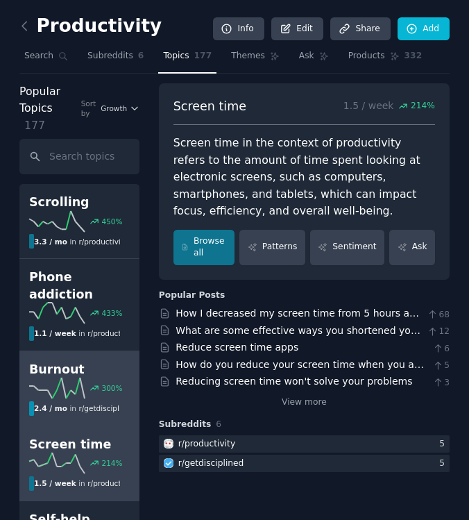
click at [101, 361] on h2 "Burnout" at bounding box center [79, 369] width 101 height 17
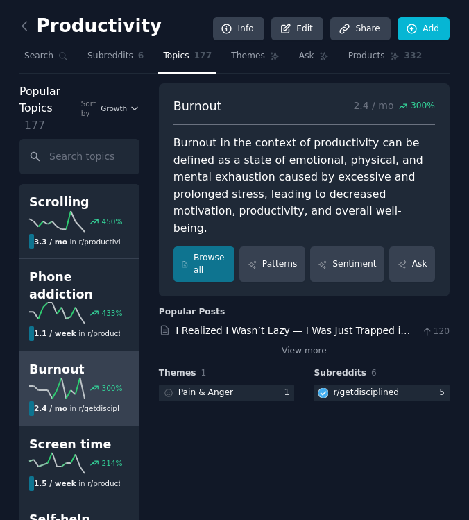
click at [163, 58] on span "Topics" at bounding box center [176, 56] width 26 height 12
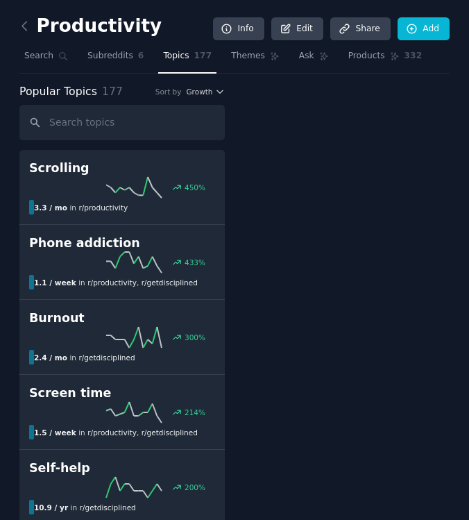
click at [28, 29] on icon at bounding box center [24, 26] width 15 height 15
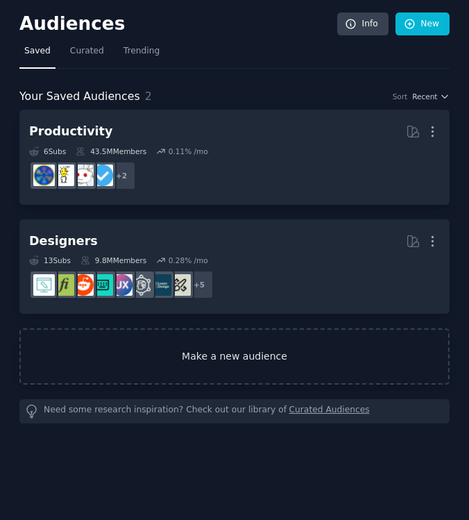
click at [140, 355] on link "Make a new audience" at bounding box center [234, 356] width 430 height 56
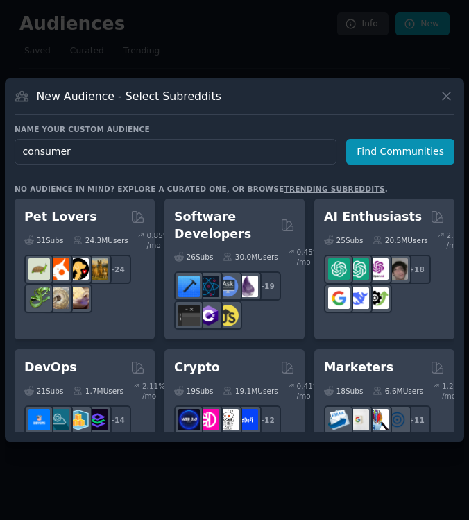
click at [110, 150] on input "consumer" at bounding box center [176, 152] width 322 height 26
type input "[US_STATE]"
click at [403, 151] on button "Find Communities" at bounding box center [400, 152] width 108 height 26
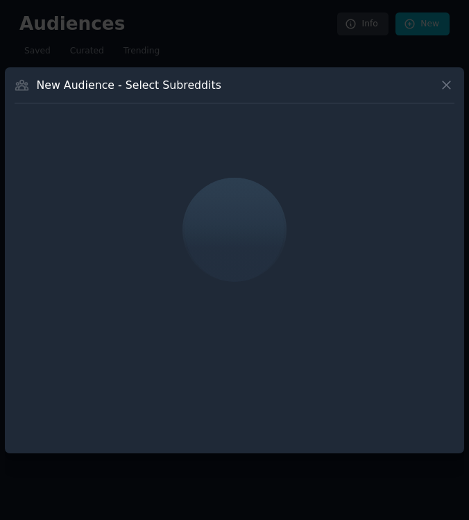
click at [439, 85] on icon at bounding box center [446, 85] width 15 height 15
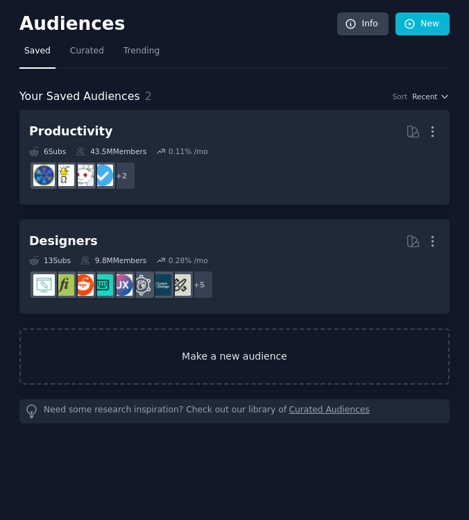
click at [157, 344] on link "Make a new audience" at bounding box center [234, 356] width 430 height 56
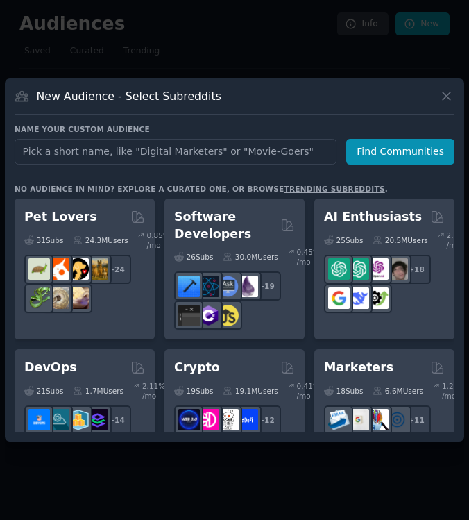
click at [287, 185] on link "trending subreddits" at bounding box center [334, 189] width 101 height 8
click at [166, 55] on div at bounding box center [234, 260] width 469 height 520
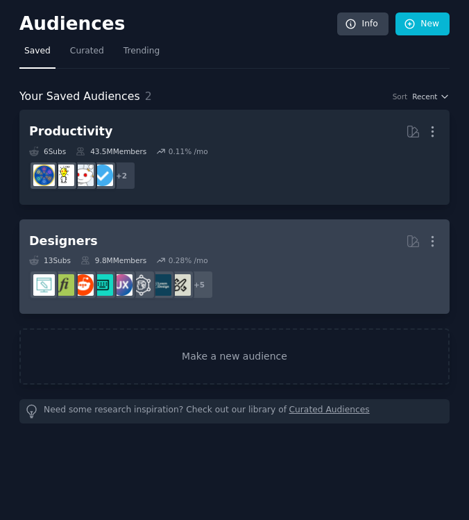
click at [185, 234] on h2 "Designers More" at bounding box center [234, 241] width 411 height 24
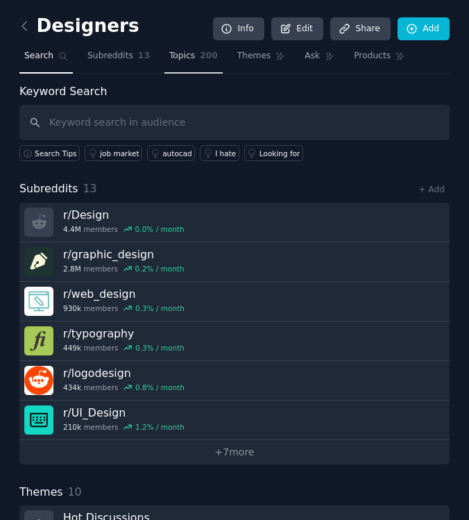
click at [176, 61] on span "Topics" at bounding box center [182, 56] width 26 height 12
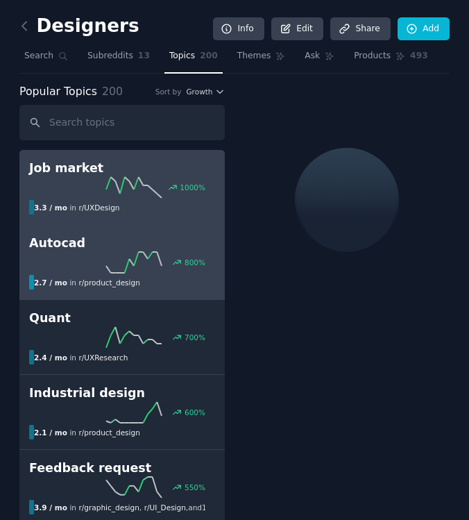
scroll to position [34, 0]
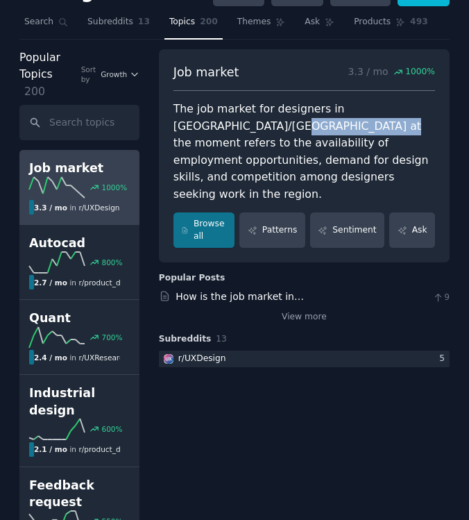
drag, startPoint x: 204, startPoint y: 123, endPoint x: 283, endPoint y: 123, distance: 79.1
click at [283, 123] on div "The job market for designers in [GEOGRAPHIC_DATA]/[GEOGRAPHIC_DATA] at the mome…" at bounding box center [305, 152] width 262 height 102
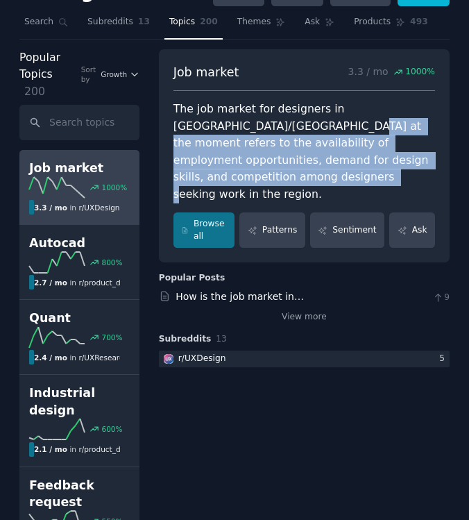
drag, startPoint x: 255, startPoint y: 123, endPoint x: 208, endPoint y: 181, distance: 74.6
click at [208, 181] on div "The job market for designers in [GEOGRAPHIC_DATA]/[GEOGRAPHIC_DATA] at the mome…" at bounding box center [305, 152] width 262 height 102
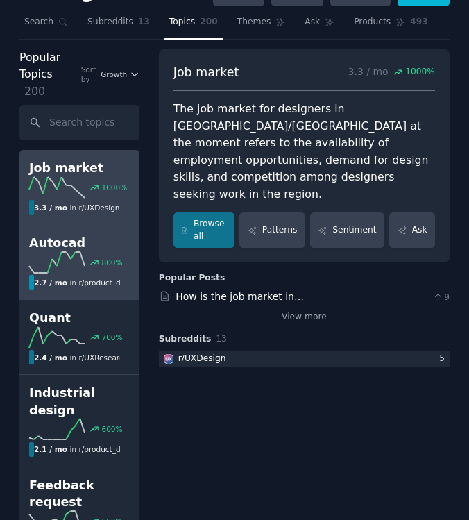
click at [124, 235] on h2 "Autocad" at bounding box center [79, 243] width 101 height 17
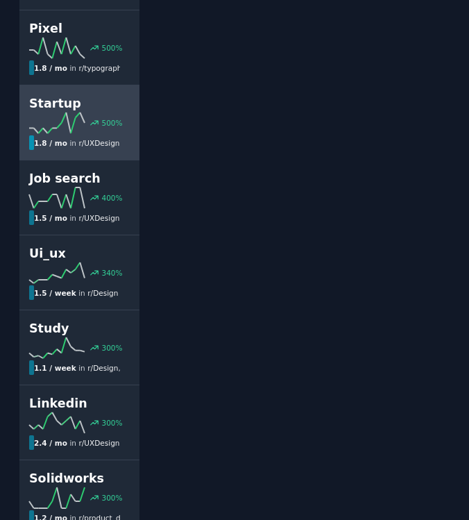
click at [110, 136] on link "Startup 500 % 1.8 / mo in r/ UXDesign" at bounding box center [79, 122] width 120 height 75
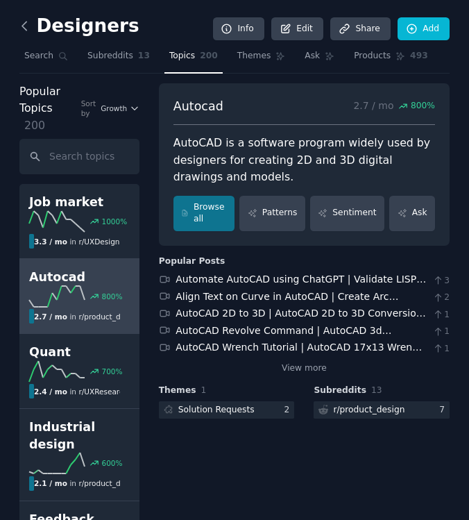
click at [28, 25] on icon at bounding box center [24, 26] width 15 height 15
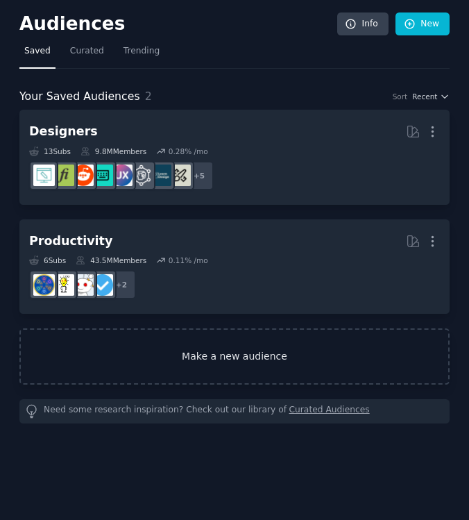
click at [99, 335] on link "Make a new audience" at bounding box center [234, 356] width 430 height 56
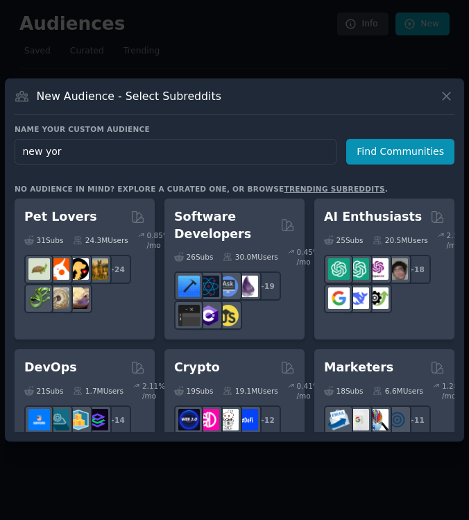
type input "[US_STATE]"
click at [403, 151] on button "Find Communities" at bounding box center [400, 152] width 108 height 26
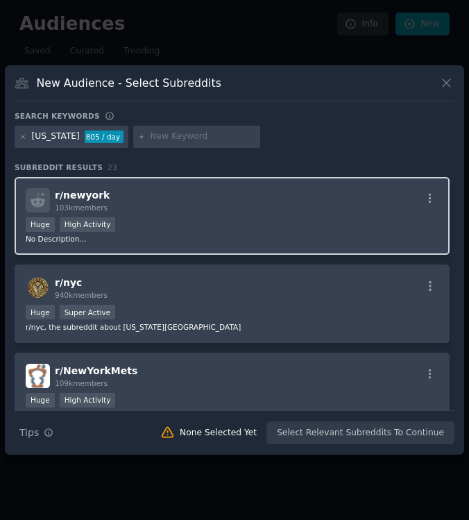
click at [133, 229] on div ">= 80th percentile for submissions / day Huge High Activity" at bounding box center [232, 225] width 413 height 17
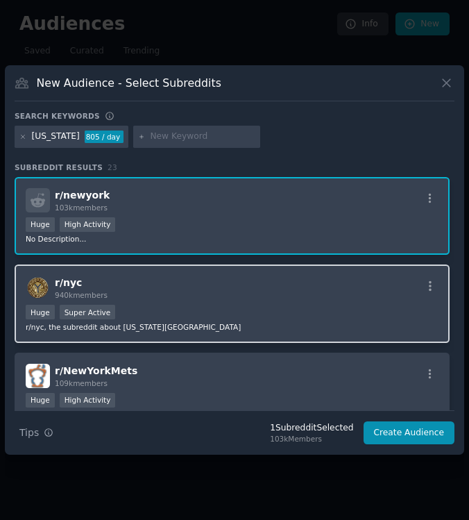
click at [139, 283] on div "r/ nyc 940k members" at bounding box center [232, 288] width 413 height 24
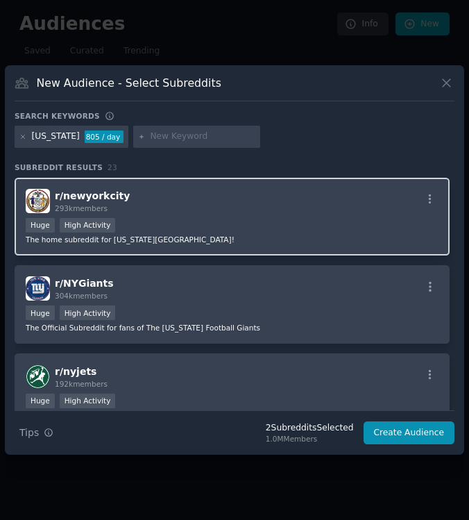
scroll to position [556, 0]
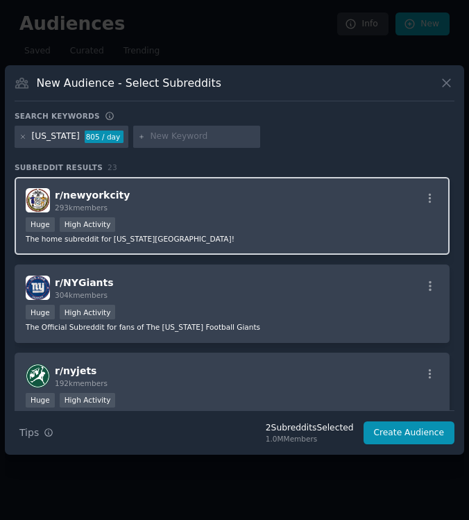
click at [162, 217] on div "Huge High Activity" at bounding box center [232, 225] width 413 height 17
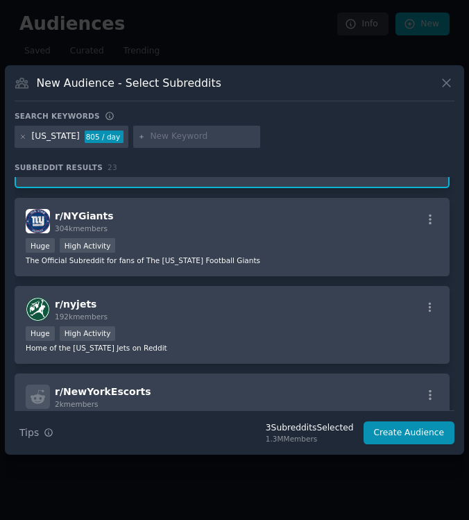
scroll to position [630, 0]
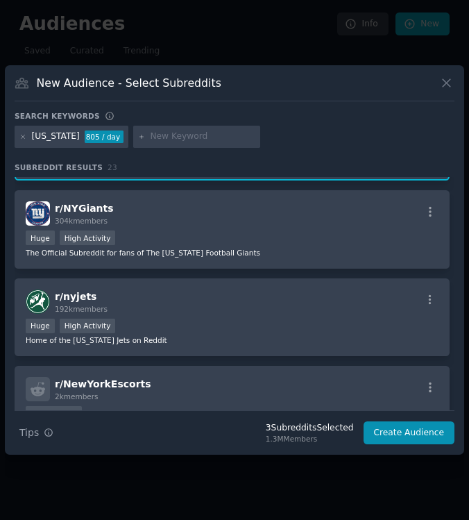
click at [162, 142] on input "text" at bounding box center [203, 137] width 106 height 12
type input "new yorkers"
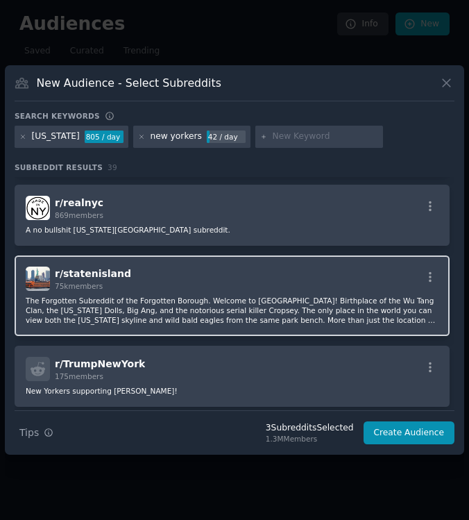
scroll to position [1133, 0]
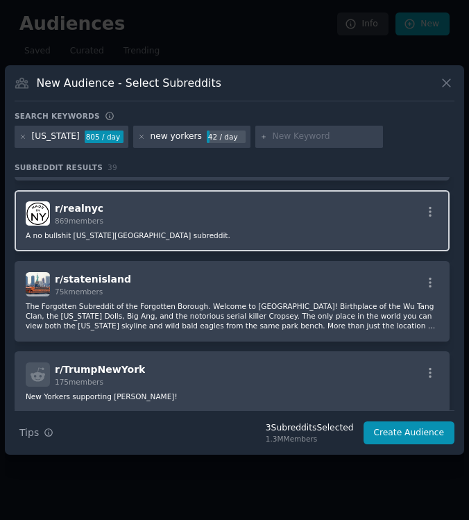
click at [157, 217] on div "r/ realnyc 869 members A no bullshit [US_STATE][GEOGRAPHIC_DATA] subreddit." at bounding box center [232, 220] width 435 height 61
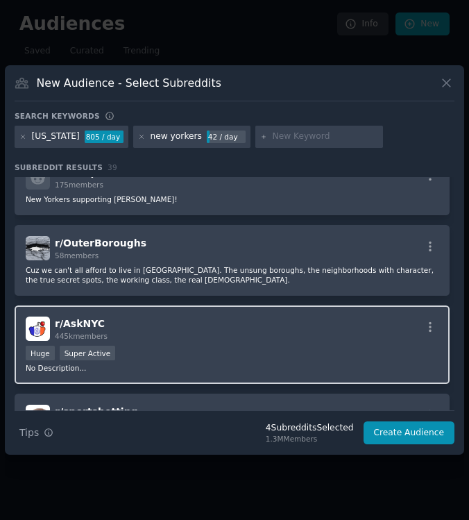
scroll to position [1364, 0]
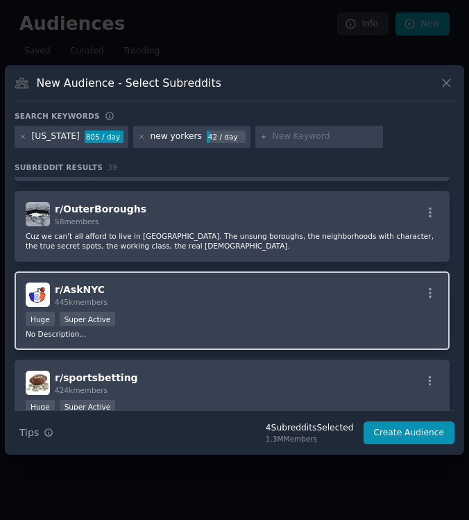
click at [220, 284] on div "r/ AskNYC 445k members" at bounding box center [232, 295] width 413 height 24
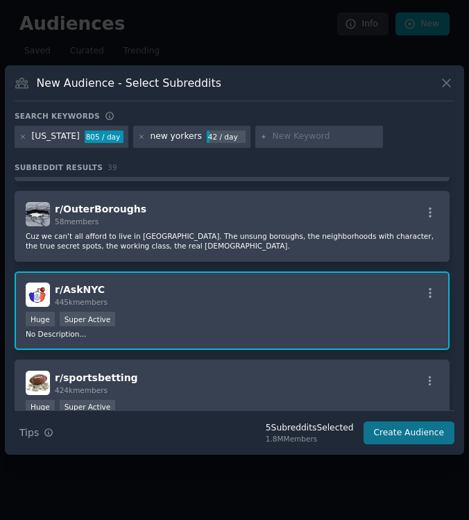
click at [401, 434] on button "Create Audience" at bounding box center [410, 433] width 92 height 24
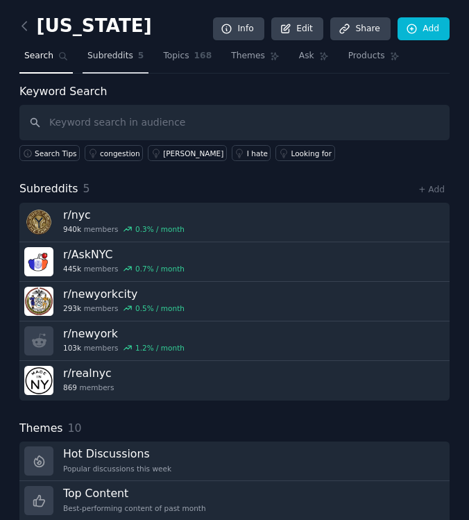
click at [108, 56] on span "Subreddits" at bounding box center [110, 56] width 46 height 12
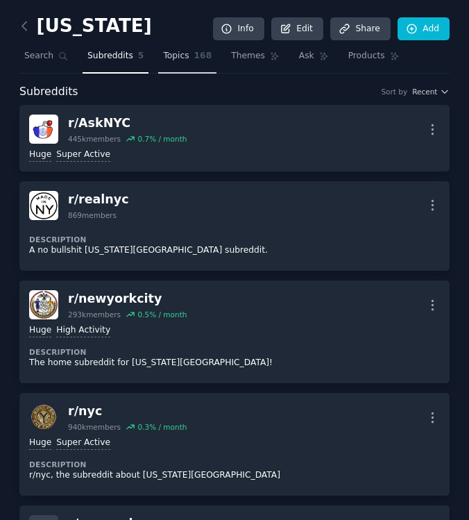
click at [165, 60] on span "Topics" at bounding box center [176, 56] width 26 height 12
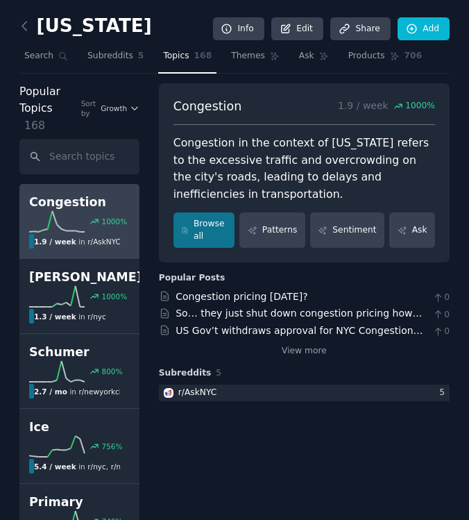
click at [179, 142] on div "Congestion in the context of [US_STATE] refers to the excessive traffic and ove…" at bounding box center [305, 169] width 262 height 68
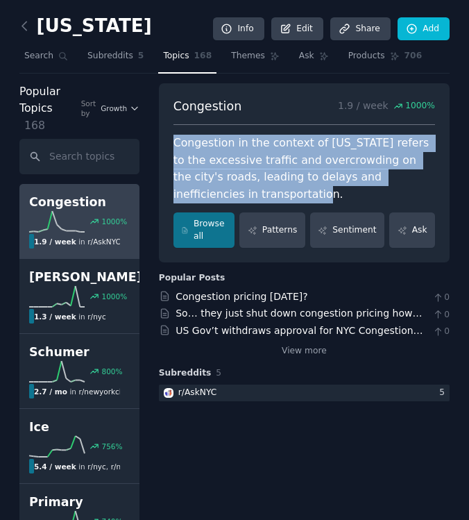
drag, startPoint x: 174, startPoint y: 142, endPoint x: 257, endPoint y: 190, distance: 95.5
click at [257, 190] on div "Congestion in the context of [US_STATE] refers to the excessive traffic and ove…" at bounding box center [305, 169] width 262 height 68
drag, startPoint x: 176, startPoint y: 142, endPoint x: 262, endPoint y: 192, distance: 99.0
click at [262, 192] on div "Congestion in the context of [US_STATE] refers to the excessive traffic and ove…" at bounding box center [305, 169] width 262 height 68
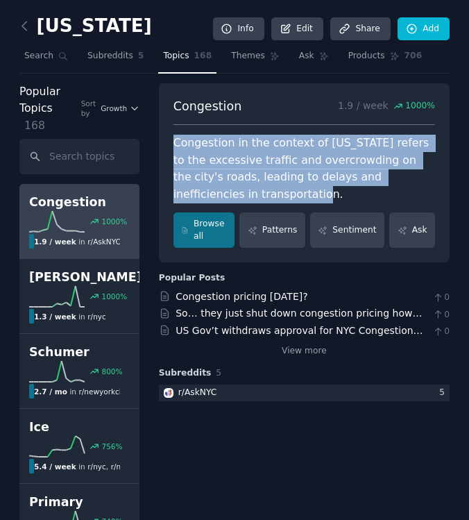
click at [262, 192] on div "Congestion in the context of [US_STATE] refers to the excessive traffic and ove…" at bounding box center [305, 169] width 262 height 68
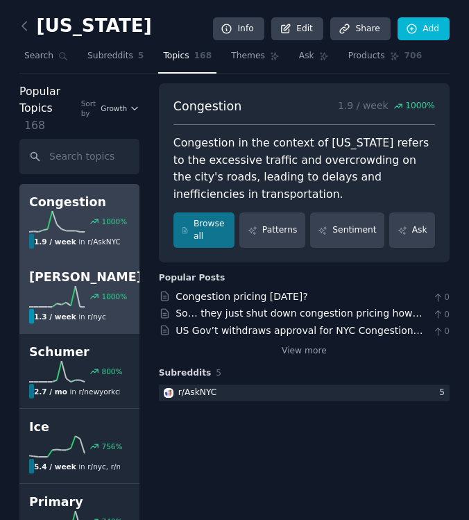
click at [84, 324] on link "[PERSON_NAME] 1000 % 1.3 / week in r/ nyc" at bounding box center [79, 296] width 120 height 75
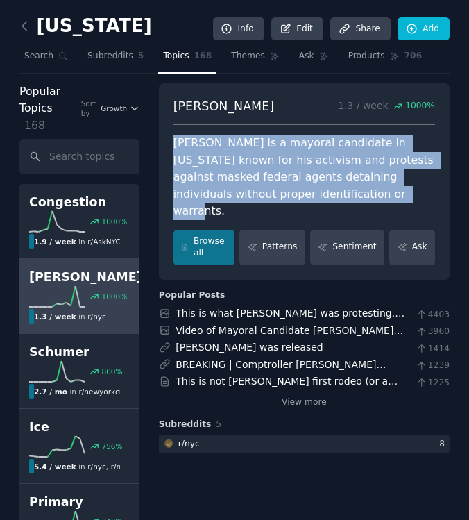
drag, startPoint x: 173, startPoint y: 142, endPoint x: 308, endPoint y: 193, distance: 144.2
click at [308, 193] on div "[PERSON_NAME] 1.3 / week 1000 % [PERSON_NAME] is a mayoral candidate in [US_STA…" at bounding box center [304, 181] width 291 height 196
click at [308, 193] on div "[PERSON_NAME] is a mayoral candidate in [US_STATE] known for his activism and p…" at bounding box center [305, 177] width 262 height 85
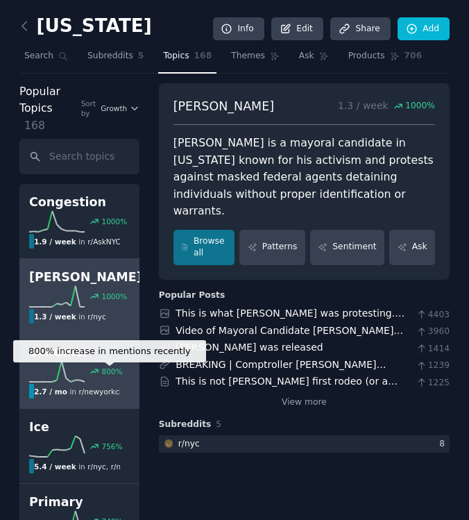
click at [118, 367] on div "800 %" at bounding box center [112, 372] width 21 height 10
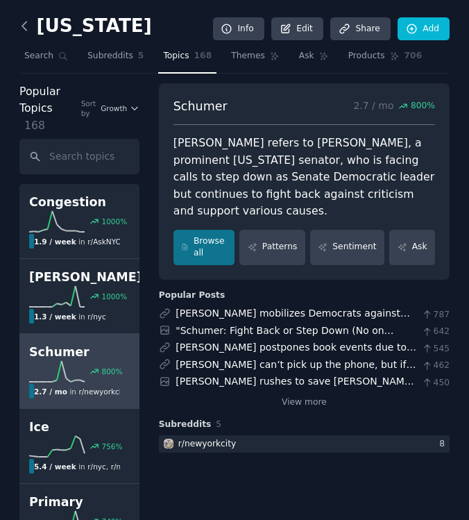
click at [31, 24] on icon at bounding box center [24, 26] width 15 height 15
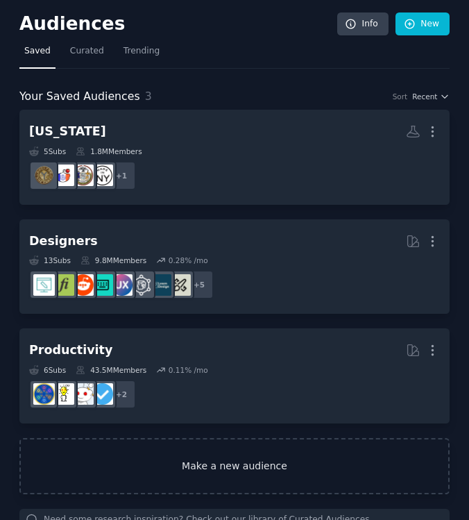
click at [115, 453] on link "Make a new audience" at bounding box center [234, 466] width 430 height 56
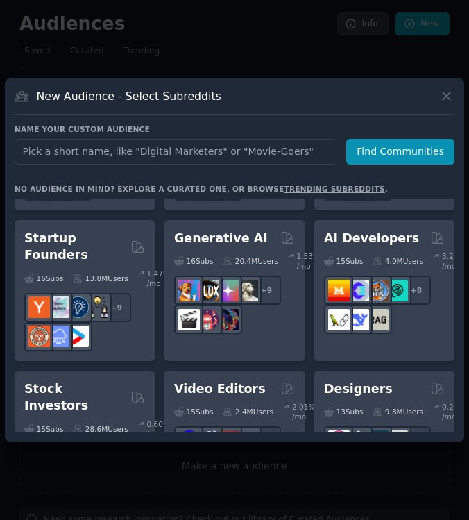
scroll to position [265, 0]
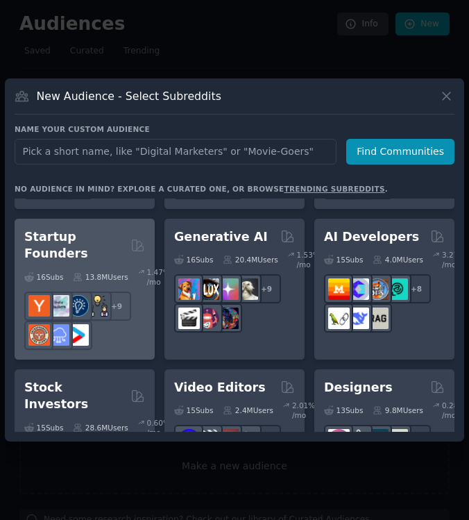
click at [115, 326] on div "+ 9" at bounding box center [84, 321] width 121 height 58
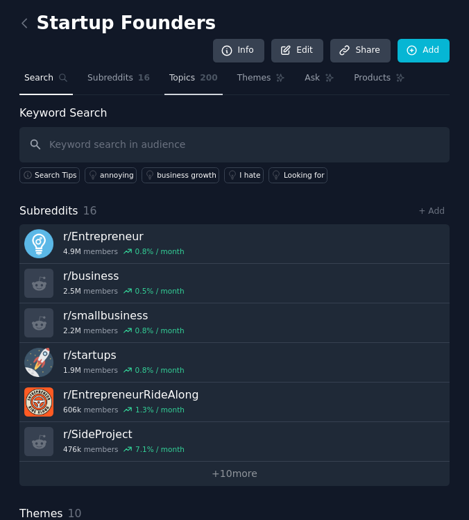
click at [169, 72] on span "Topics" at bounding box center [182, 78] width 26 height 12
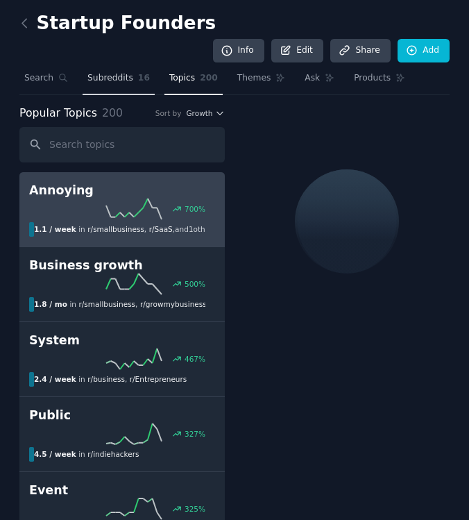
click at [119, 67] on link "Subreddits 16" at bounding box center [119, 81] width 72 height 28
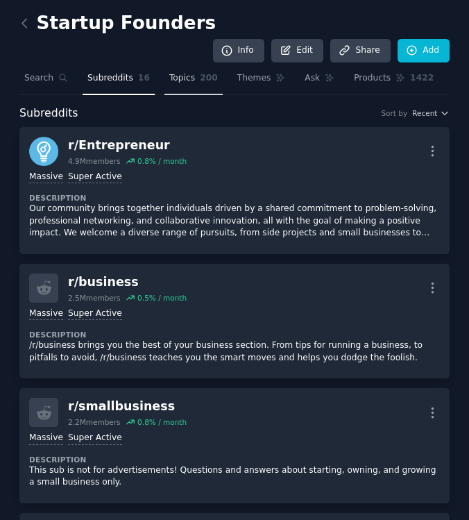
click at [185, 72] on span "Topics" at bounding box center [182, 78] width 26 height 12
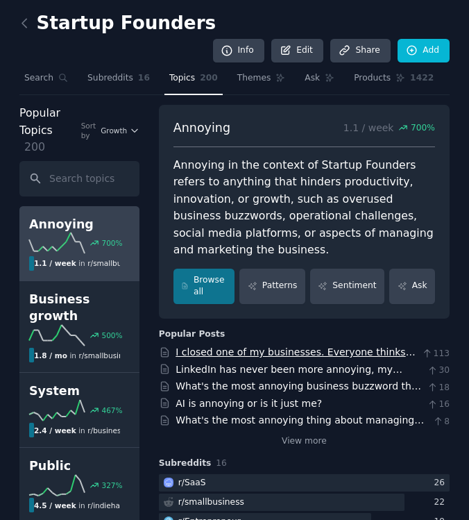
click at [219, 346] on link "I closed one of my businesses. Everyone thinks they can help but is being annoy…" at bounding box center [296, 359] width 240 height 26
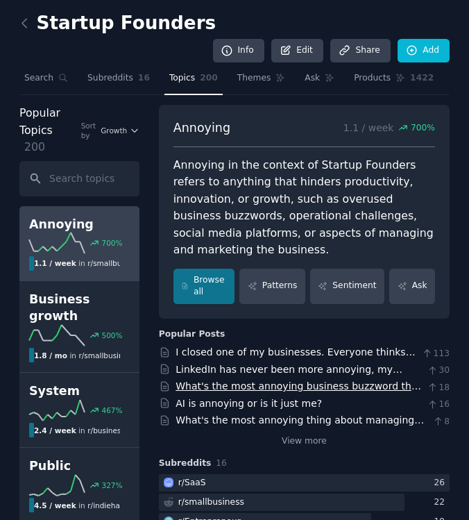
click at [260, 380] on link "What's the most annoying business buzzword that you use?" at bounding box center [299, 393] width 246 height 26
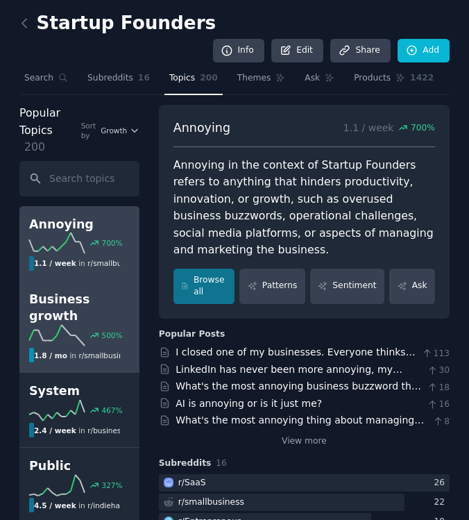
click at [63, 325] on icon at bounding box center [57, 335] width 56 height 21
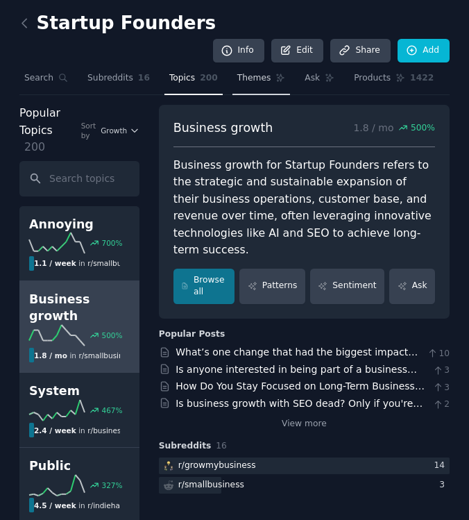
click at [276, 73] on icon at bounding box center [281, 78] width 10 height 10
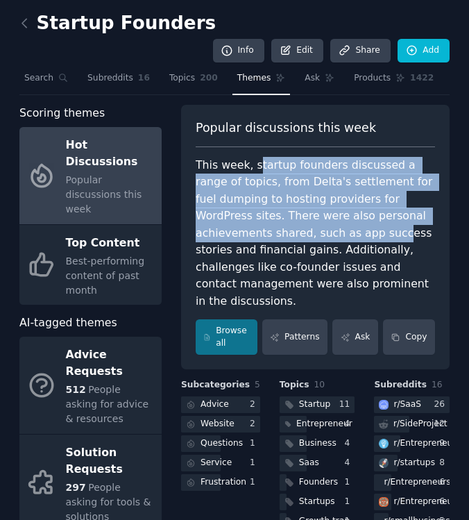
drag, startPoint x: 257, startPoint y: 140, endPoint x: 321, endPoint y: 203, distance: 90.8
click at [321, 203] on div "This week, startup founders discussed a range of topics, from Delta's settlemen…" at bounding box center [316, 233] width 240 height 153
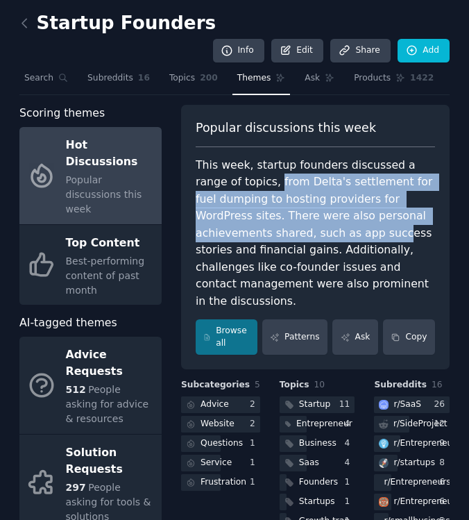
drag, startPoint x: 242, startPoint y: 159, endPoint x: 323, endPoint y: 208, distance: 94.4
click at [323, 208] on div "This week, startup founders discussed a range of topics, from Delta's settlemen…" at bounding box center [316, 233] width 240 height 153
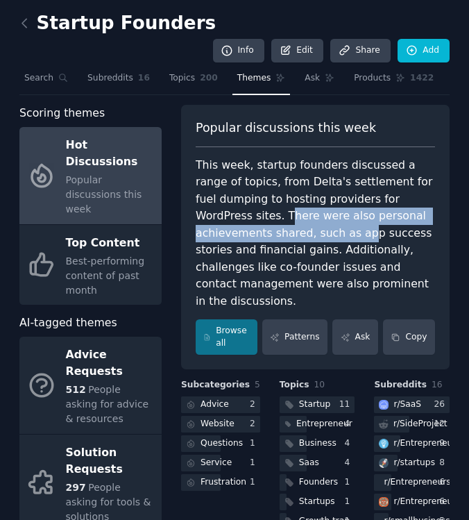
drag, startPoint x: 228, startPoint y: 190, endPoint x: 285, endPoint y: 211, distance: 60.6
click at [285, 211] on div "This week, startup founders discussed a range of topics, from Delta's settlemen…" at bounding box center [316, 233] width 240 height 153
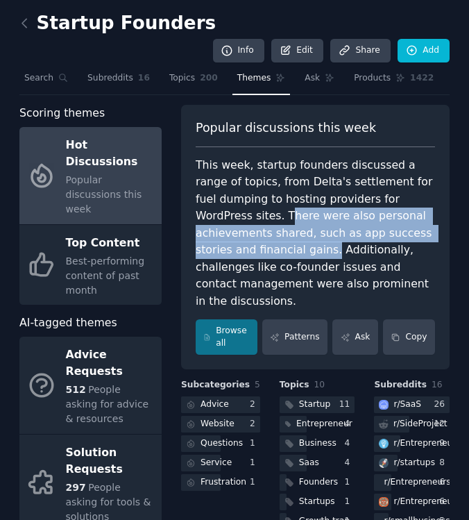
drag, startPoint x: 228, startPoint y: 189, endPoint x: 269, endPoint y: 228, distance: 56.5
click at [269, 228] on div "This week, startup founders discussed a range of topics, from Delta's settlemen…" at bounding box center [316, 233] width 240 height 153
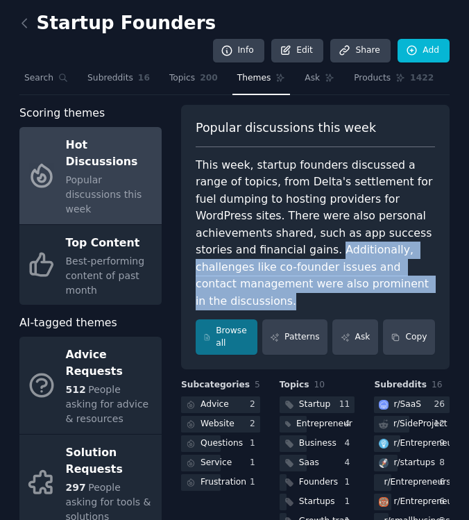
drag, startPoint x: 273, startPoint y: 224, endPoint x: 369, endPoint y: 260, distance: 102.8
click at [369, 260] on div "This week, startup founders discussed a range of topics, from Delta's settlemen…" at bounding box center [316, 233] width 240 height 153
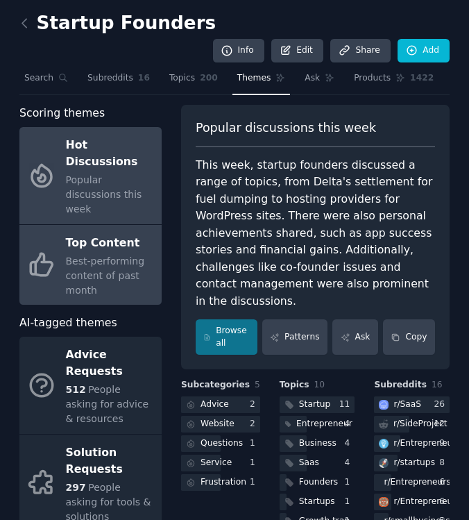
click at [128, 255] on span "Best-performing content of past month" at bounding box center [105, 275] width 79 height 40
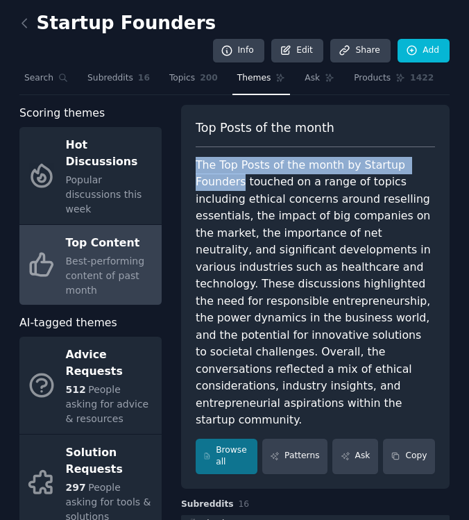
drag, startPoint x: 194, startPoint y: 141, endPoint x: 239, endPoint y: 156, distance: 47.4
click at [239, 157] on div "The Top Posts of the month by Startup Founders touched on a range of topics inc…" at bounding box center [316, 293] width 240 height 272
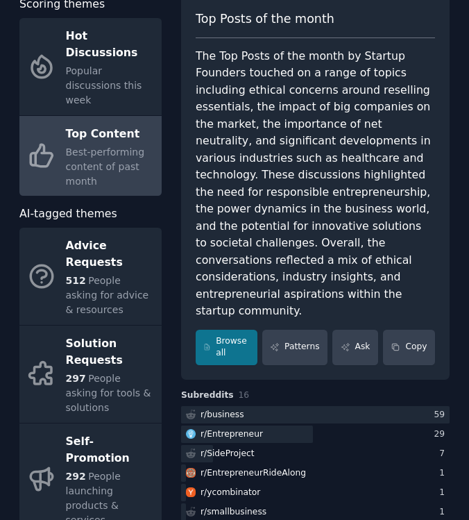
scroll to position [114, 0]
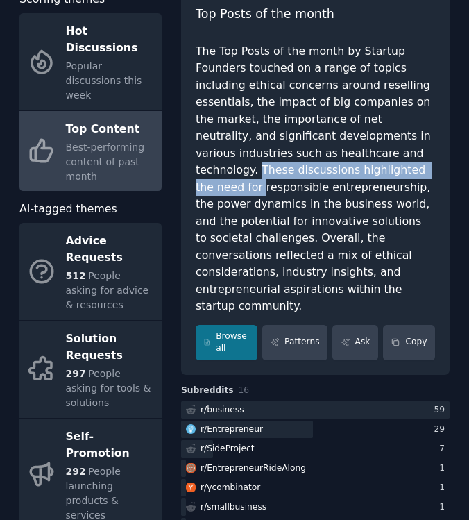
drag, startPoint x: 374, startPoint y: 127, endPoint x: 380, endPoint y: 147, distance: 21.1
click at [380, 147] on div "The Top Posts of the month by Startup Founders touched on a range of topics inc…" at bounding box center [316, 179] width 240 height 272
drag, startPoint x: 373, startPoint y: 128, endPoint x: 387, endPoint y: 146, distance: 23.3
click at [387, 146] on div "The Top Posts of the month by Startup Founders touched on a range of topics inc…" at bounding box center [316, 179] width 240 height 272
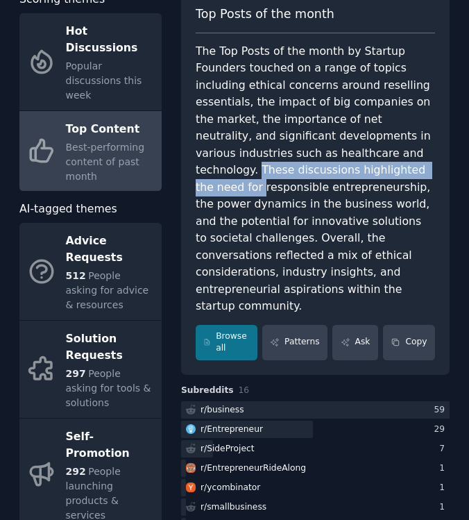
click at [387, 146] on div "The Top Posts of the month by Startup Founders touched on a range of topics inc…" at bounding box center [316, 179] width 240 height 272
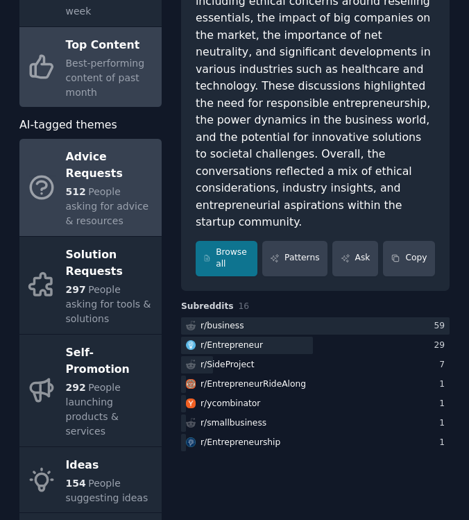
scroll to position [200, 0]
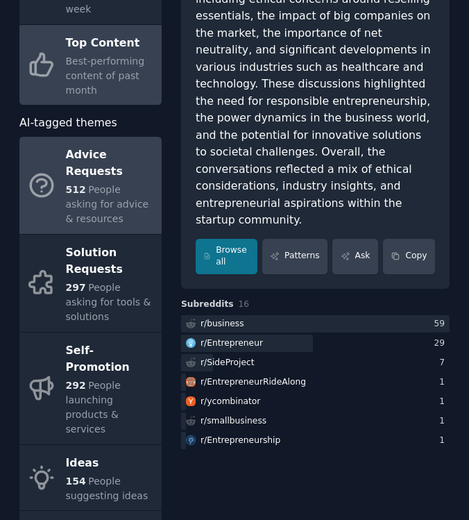
click at [137, 144] on div "Advice Requests" at bounding box center [110, 163] width 89 height 39
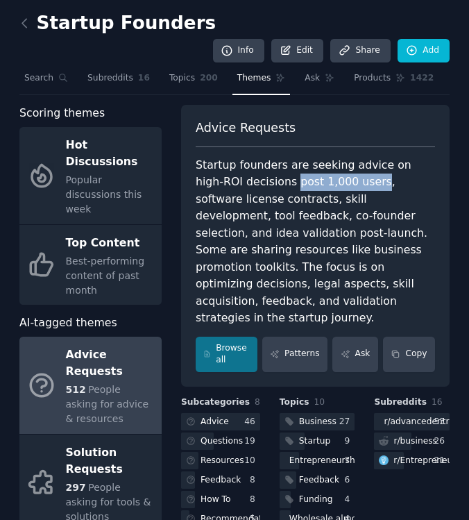
drag, startPoint x: 265, startPoint y: 158, endPoint x: 345, endPoint y: 153, distance: 80.7
click at [345, 157] on div "Startup founders are seeking advice on high-ROI decisions post 1,000 users, sof…" at bounding box center [316, 242] width 240 height 170
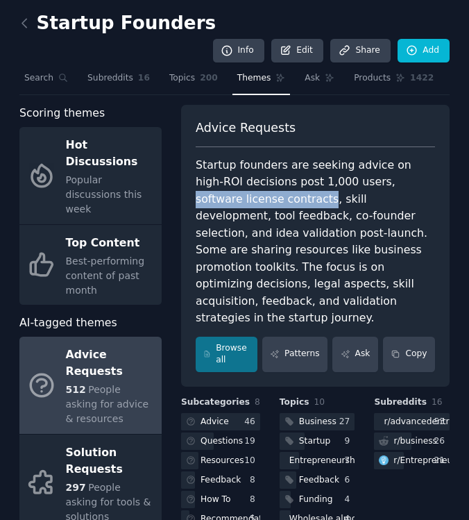
drag, startPoint x: 353, startPoint y: 158, endPoint x: 277, endPoint y: 177, distance: 78.0
click at [277, 177] on div "Startup founders are seeking advice on high-ROI decisions post 1,000 users, sof…" at bounding box center [316, 242] width 240 height 170
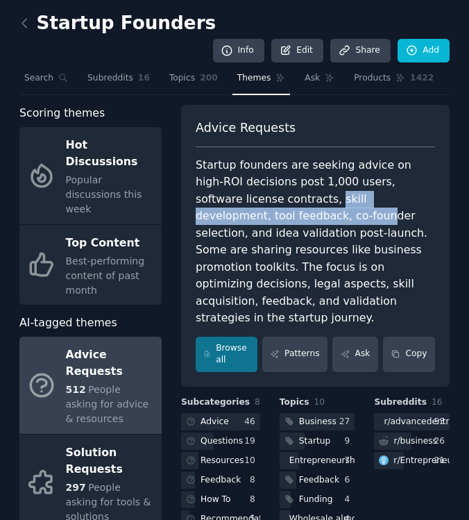
drag, startPoint x: 287, startPoint y: 177, endPoint x: 287, endPoint y: 188, distance: 11.1
click at [287, 188] on div "Startup founders are seeking advice on high-ROI decisions post 1,000 users, sof…" at bounding box center [316, 242] width 240 height 170
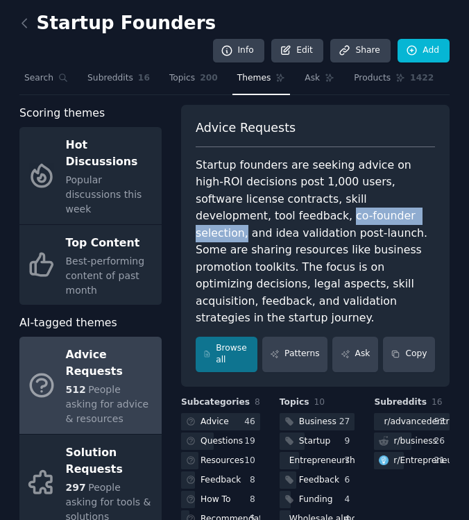
drag, startPoint x: 248, startPoint y: 194, endPoint x: 352, endPoint y: 192, distance: 104.2
click at [352, 192] on div "Startup founders are seeking advice on high-ROI decisions post 1,000 users, sof…" at bounding box center [316, 242] width 240 height 170
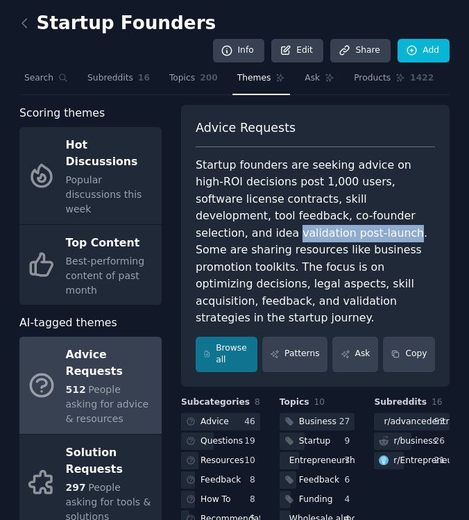
drag, startPoint x: 196, startPoint y: 209, endPoint x: 303, endPoint y: 214, distance: 106.3
click at [303, 214] on div "Startup founders are seeking advice on high-ROI decisions post 1,000 users, sof…" at bounding box center [316, 242] width 240 height 170
click at [409, 224] on div "Startup founders are seeking advice on high-ROI decisions post 1,000 users, sof…" at bounding box center [316, 242] width 240 height 170
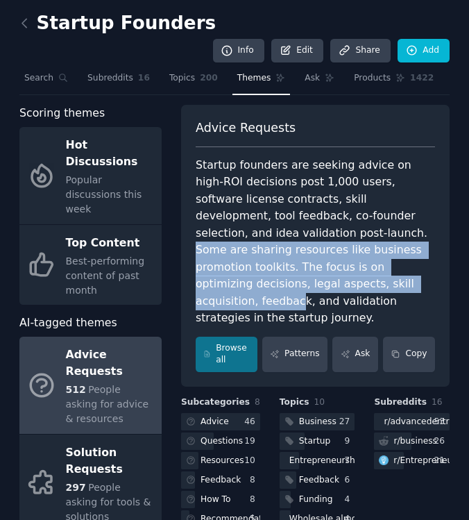
drag, startPoint x: 313, startPoint y: 208, endPoint x: 316, endPoint y: 249, distance: 41.1
click at [316, 249] on div "Startup founders are seeking advice on high-ROI decisions post 1,000 users, sof…" at bounding box center [316, 242] width 240 height 170
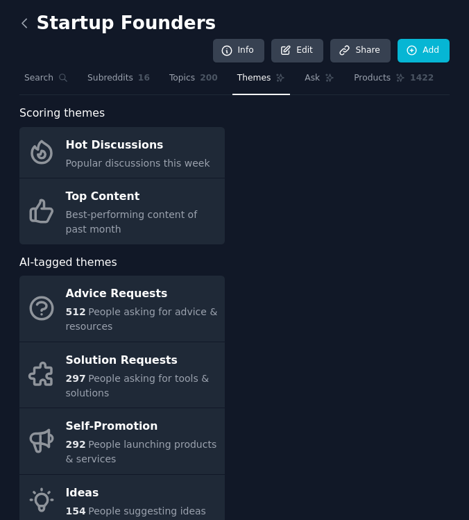
click at [28, 27] on icon at bounding box center [24, 23] width 15 height 15
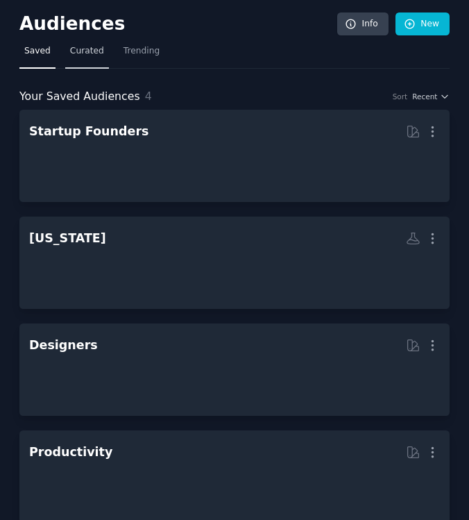
click at [88, 53] on span "Curated" at bounding box center [87, 51] width 34 height 12
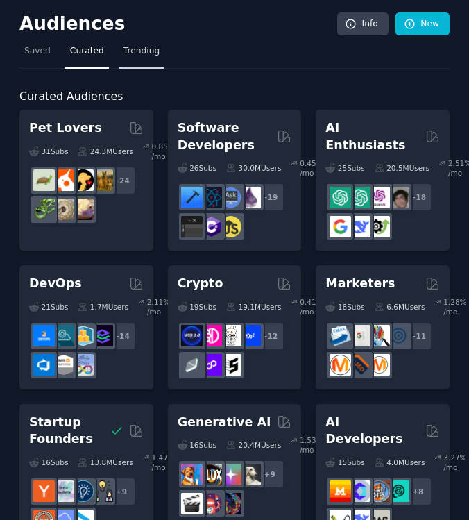
click at [128, 66] on link "Trending" at bounding box center [142, 54] width 46 height 28
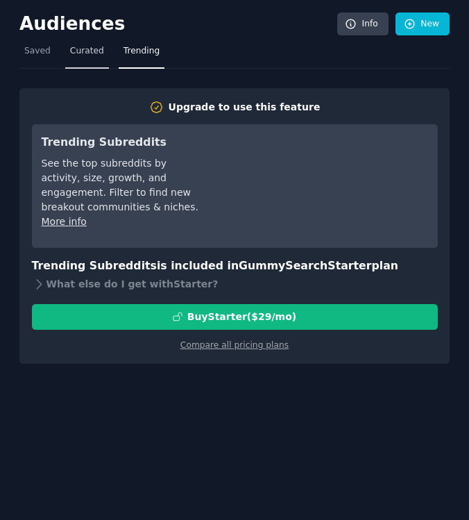
click at [83, 58] on link "Curated" at bounding box center [87, 54] width 44 height 28
